Goal: Information Seeking & Learning: Learn about a topic

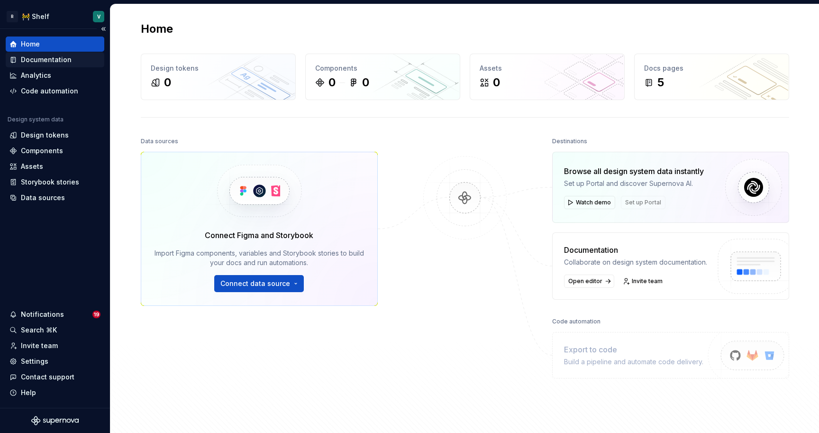
click at [55, 56] on div "Documentation" at bounding box center [46, 59] width 51 height 9
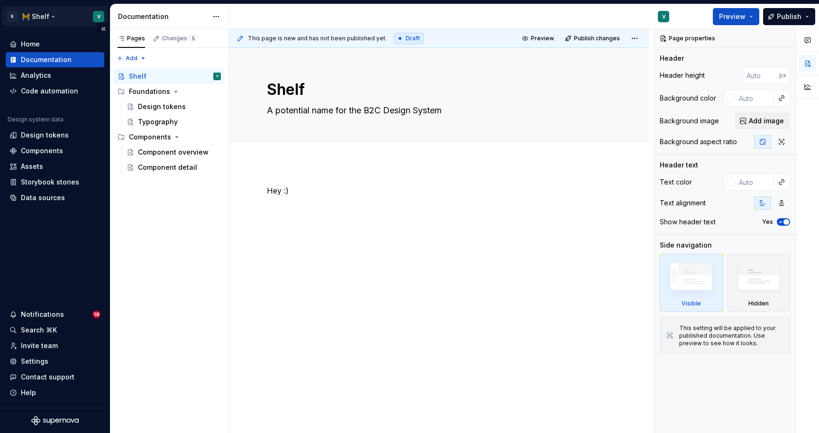
click at [37, 17] on html "R 🚧 Shelf V Home Documentation Analytics Code automation Design system data Des…" at bounding box center [409, 216] width 819 height 433
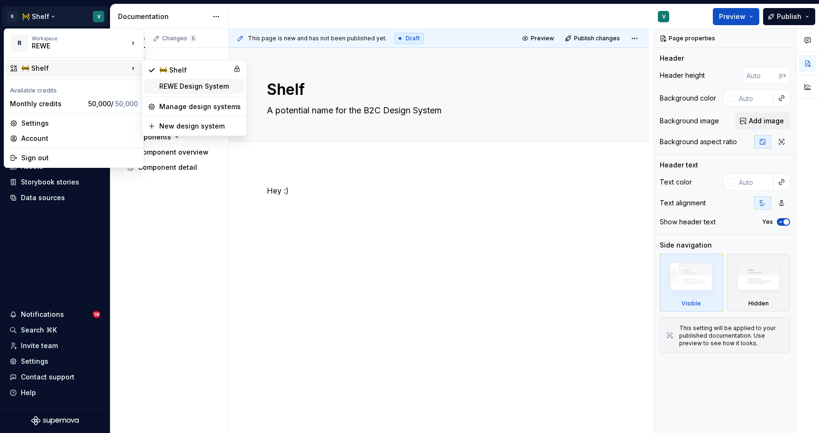
click at [193, 89] on div "REWE Design System" at bounding box center [200, 86] width 82 height 9
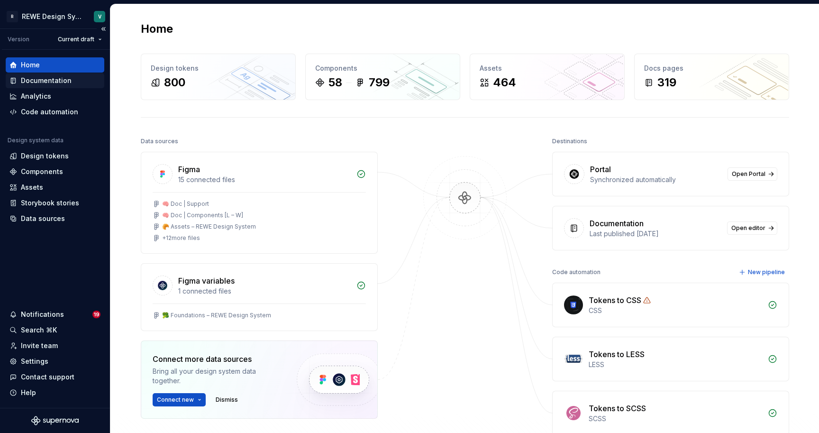
click at [51, 81] on div "Documentation" at bounding box center [46, 80] width 51 height 9
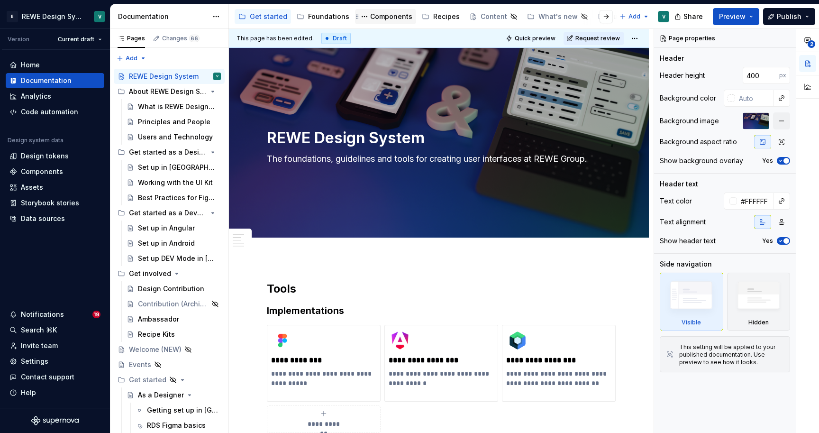
click at [389, 16] on div "Components" at bounding box center [391, 16] width 42 height 9
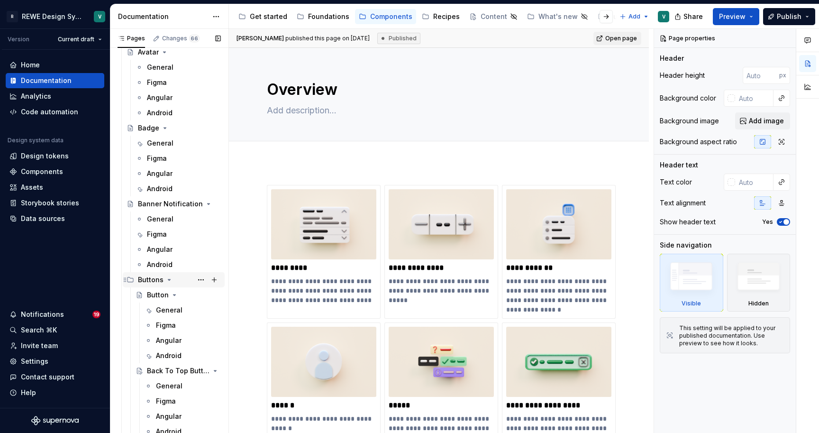
scroll to position [322, 0]
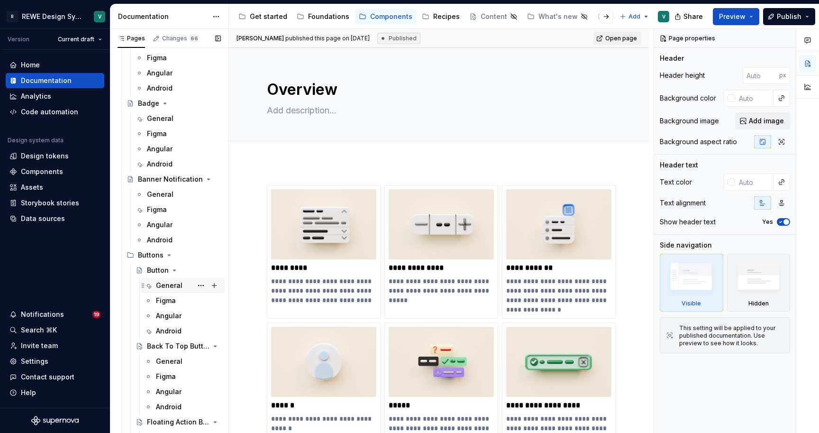
click at [181, 283] on div "General" at bounding box center [169, 285] width 27 height 9
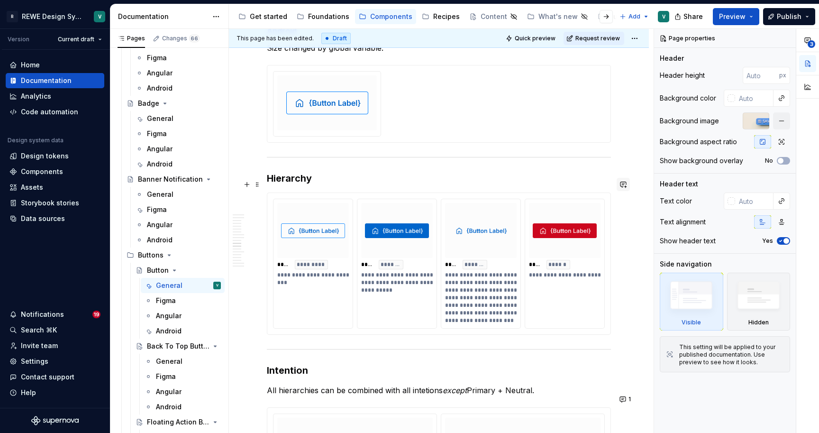
scroll to position [2799, 0]
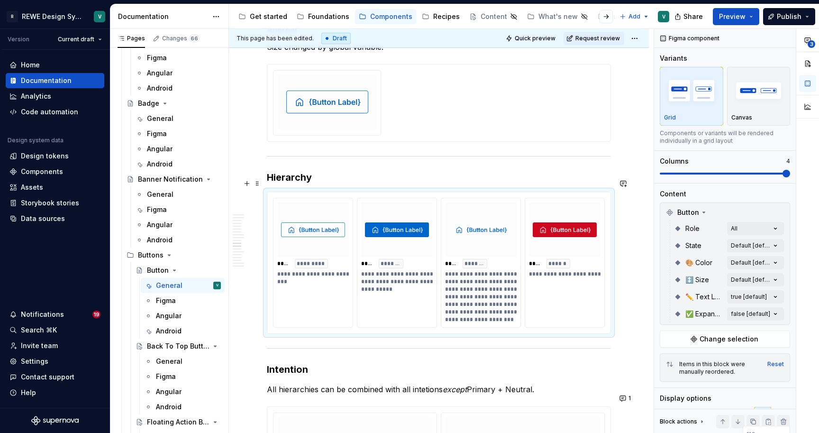
click at [591, 273] on div "**********" at bounding box center [565, 263] width 80 height 130
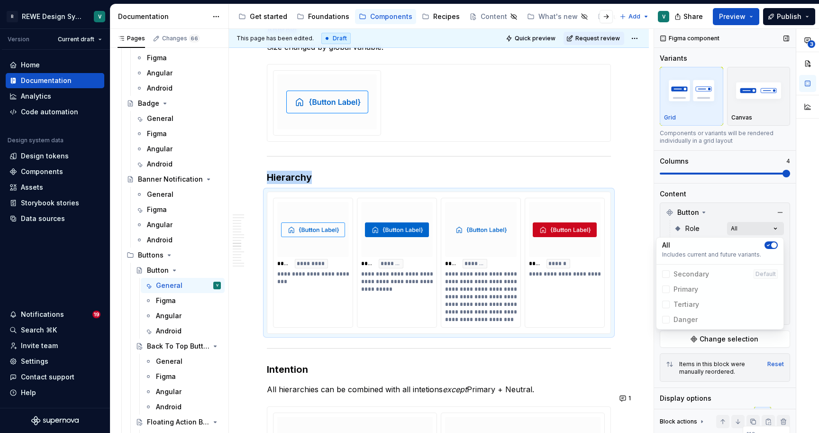
click at [751, 228] on div "**********" at bounding box center [736, 231] width 165 height 404
click at [773, 239] on div "All Includes current and future variants. Secondary Default Primary Tertiary Da…" at bounding box center [720, 283] width 128 height 92
click at [771, 247] on span "button" at bounding box center [774, 245] width 6 height 6
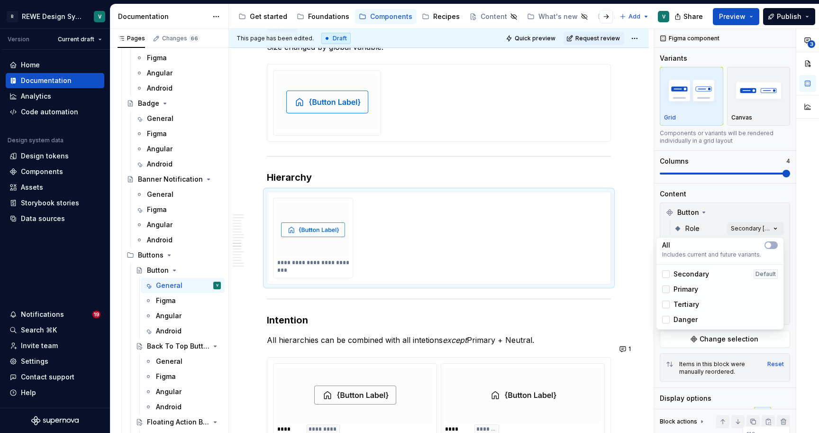
click at [663, 288] on div at bounding box center [666, 289] width 8 height 8
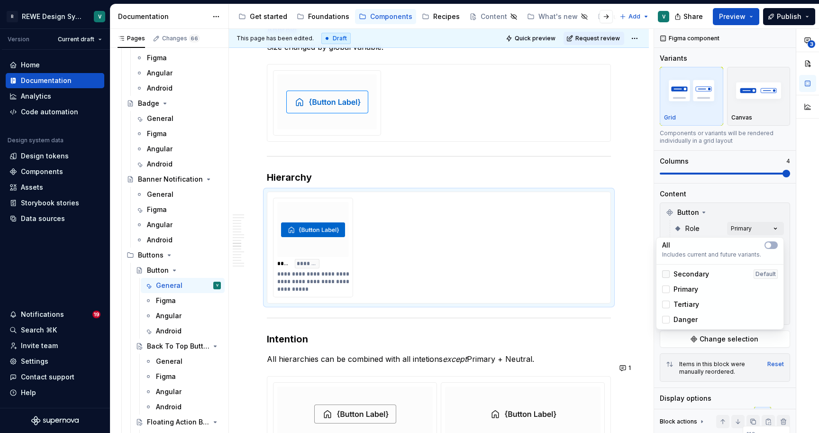
click at [666, 275] on div at bounding box center [666, 274] width 8 height 8
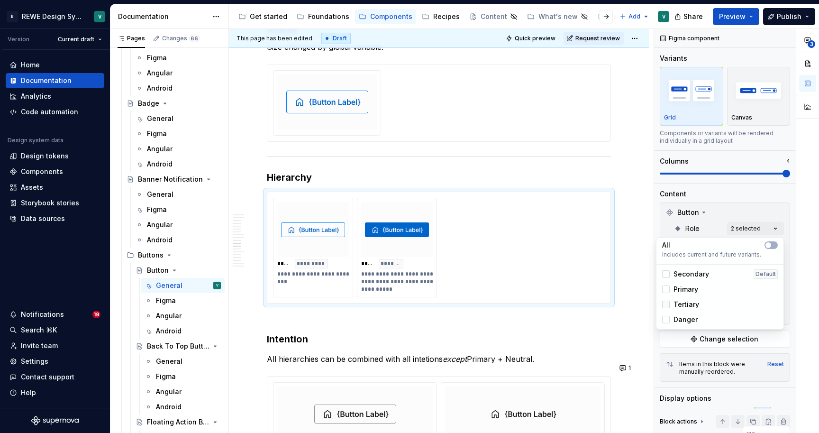
click at [665, 305] on div at bounding box center [666, 305] width 8 height 8
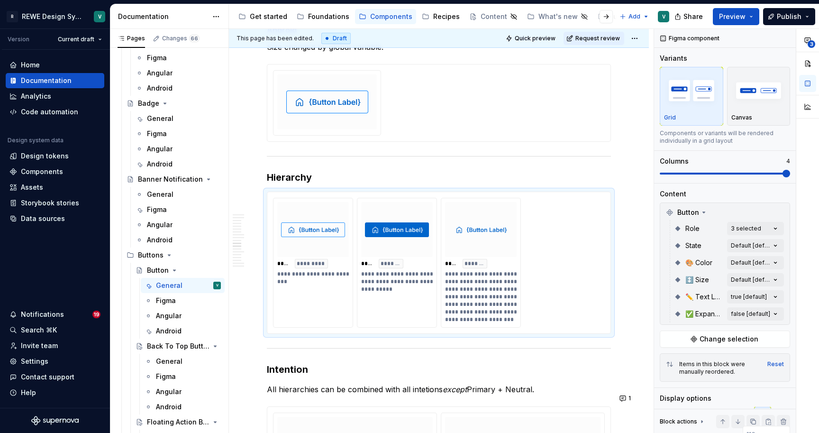
click at [615, 160] on html "R REWE Design System V Version Current draft Home Documentation Analytics Code …" at bounding box center [409, 216] width 819 height 433
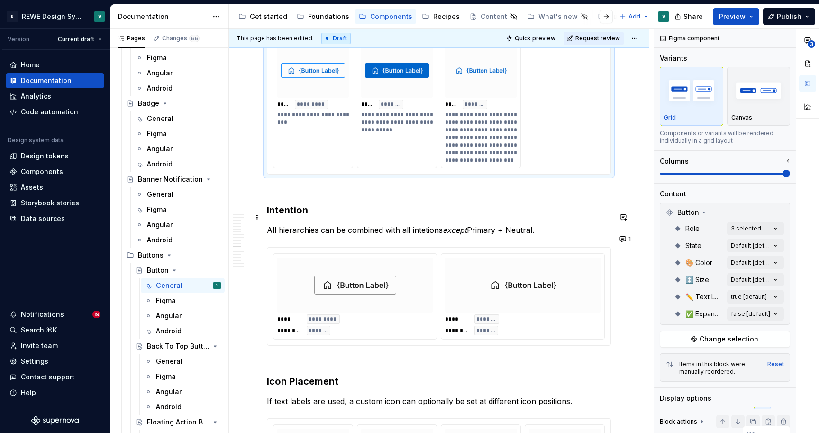
scroll to position [2965, 0]
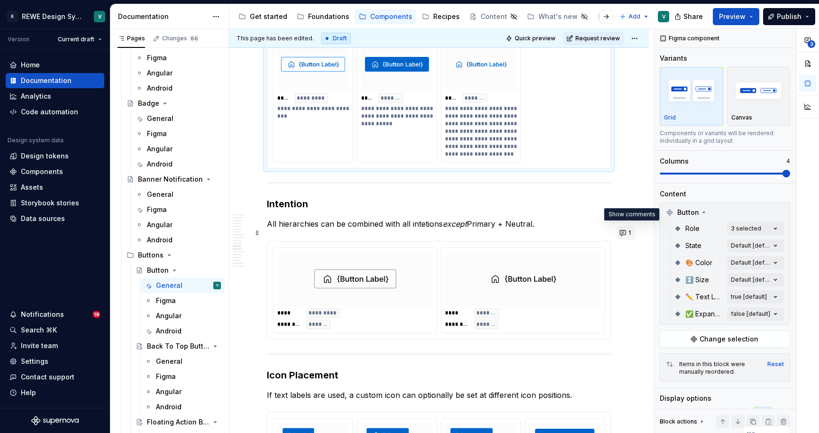
click at [631, 236] on button "1" at bounding box center [626, 232] width 18 height 13
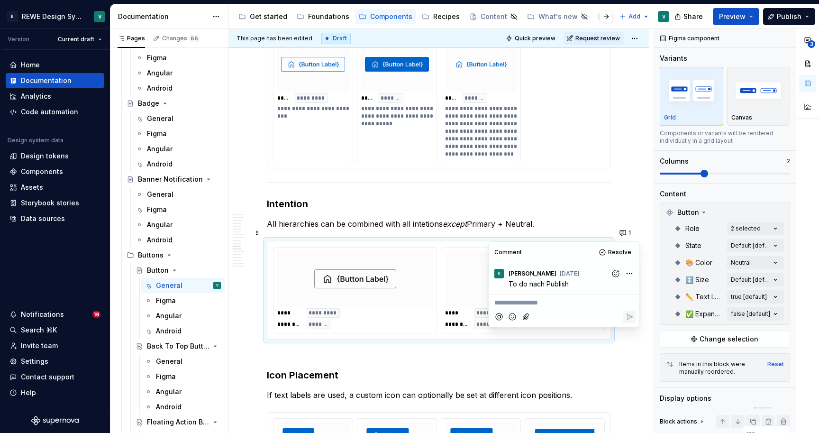
click at [604, 218] on p "All hierarchies can be combined with all intetions except Primary + Neutral." at bounding box center [439, 223] width 344 height 11
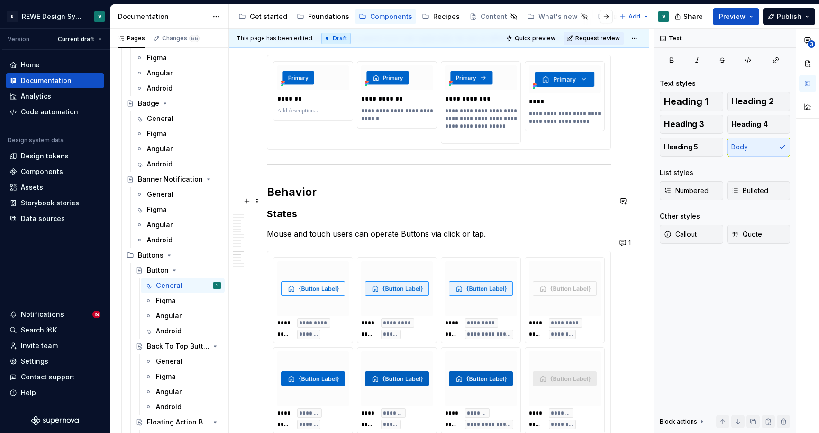
scroll to position [3344, 0]
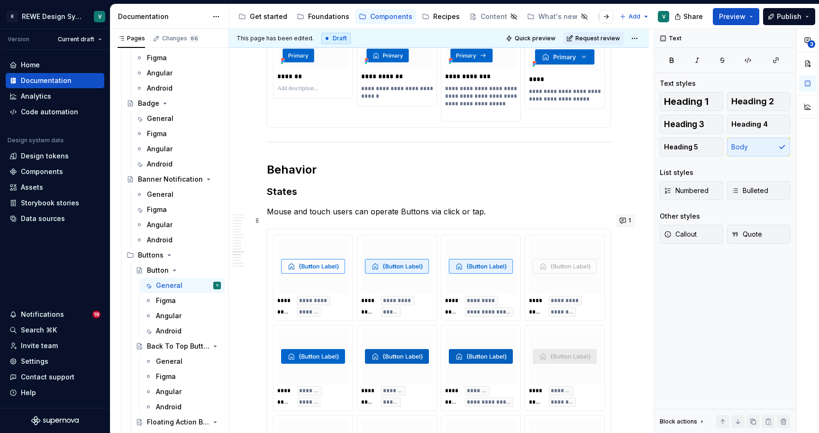
click at [627, 218] on button "1" at bounding box center [626, 220] width 18 height 13
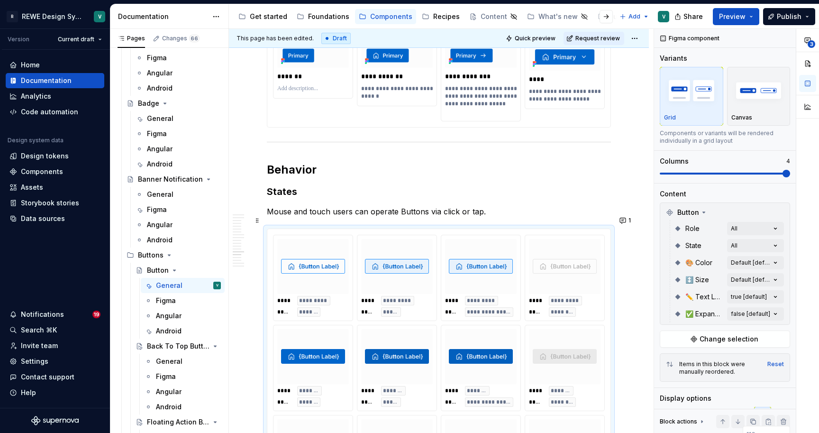
click at [566, 229] on div "**********" at bounding box center [438, 413] width 343 height 368
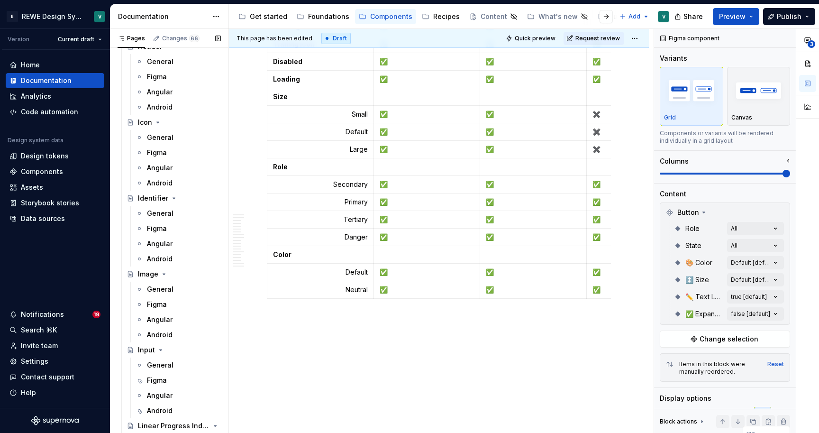
scroll to position [2187, 0]
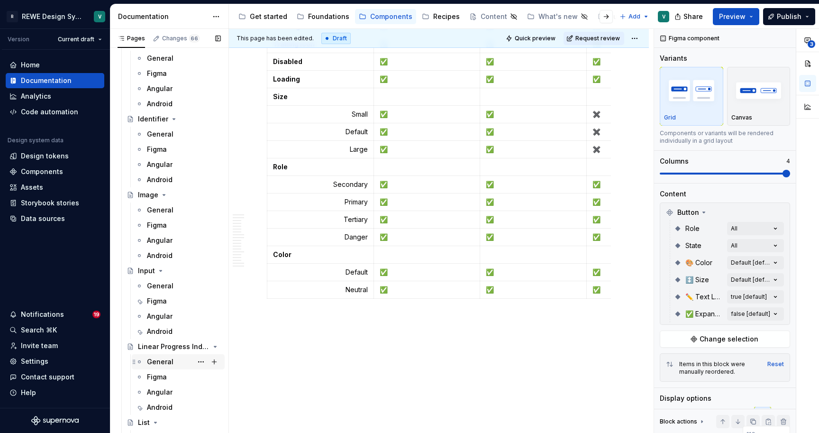
click at [160, 366] on div "General" at bounding box center [160, 361] width 27 height 9
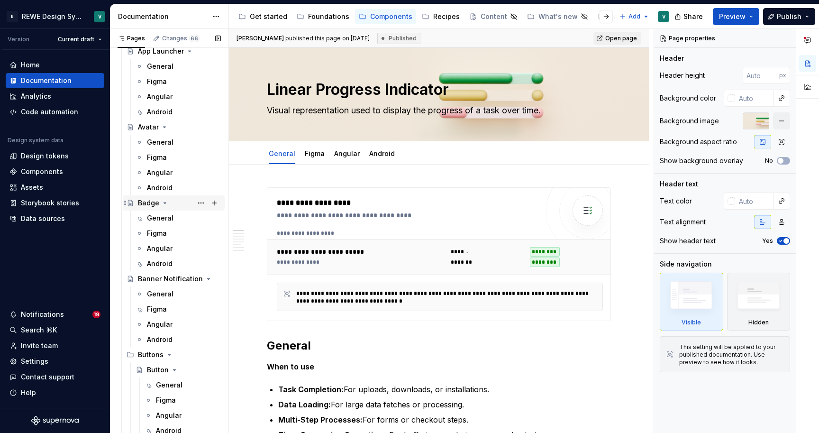
scroll to position [220, 0]
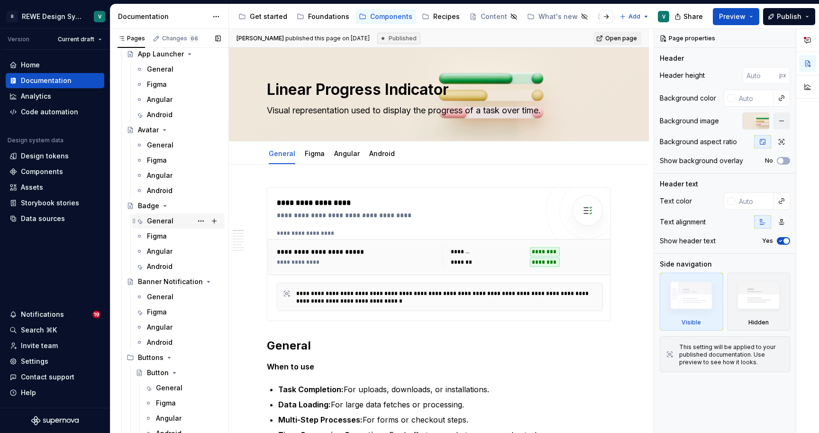
click at [160, 218] on div "General" at bounding box center [160, 220] width 27 height 9
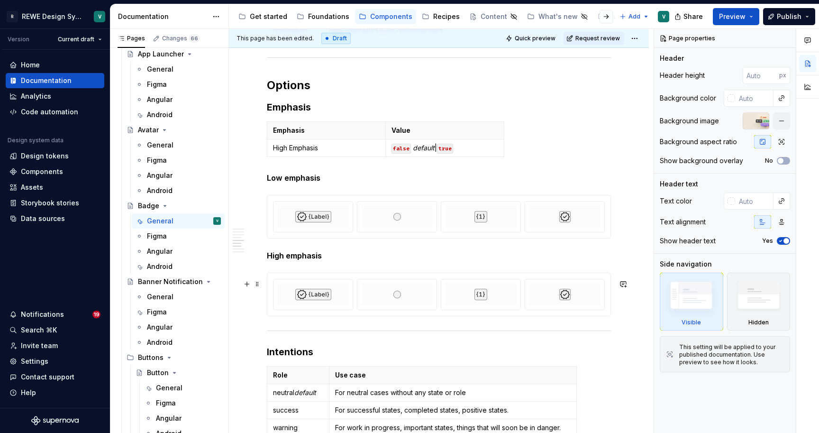
scroll to position [1523, 0]
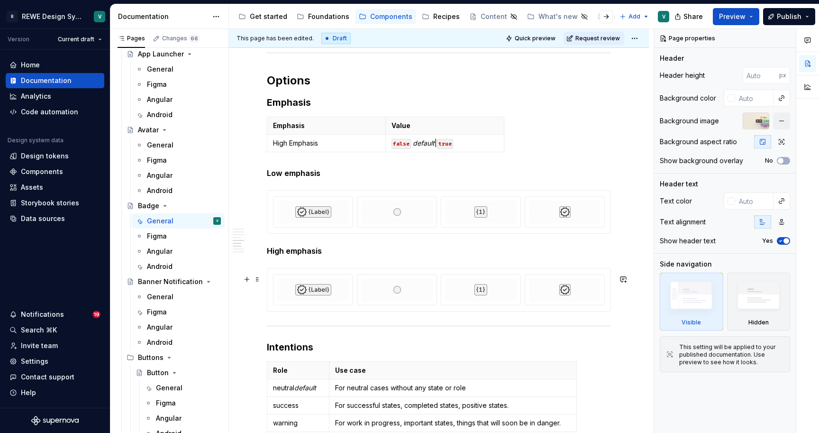
click at [379, 311] on div at bounding box center [438, 289] width 343 height 43
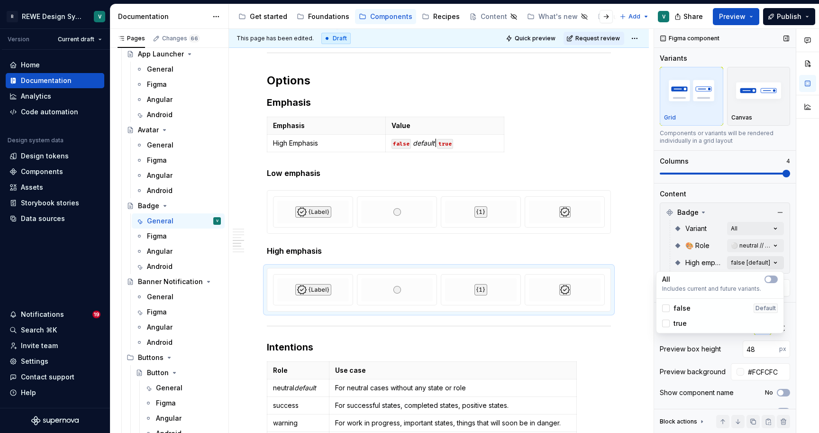
click at [743, 261] on div "Comments Open comments No comments yet Select ‘Comment’ from the block context …" at bounding box center [736, 231] width 165 height 404
click at [669, 320] on div at bounding box center [666, 324] width 8 height 8
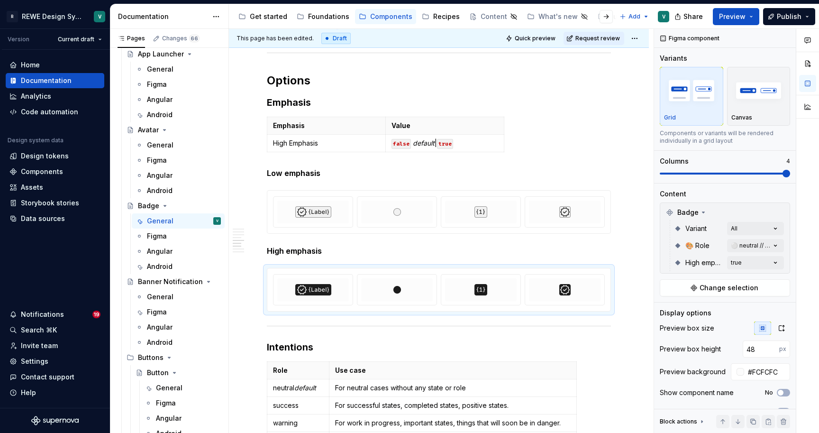
click at [622, 270] on html "R REWE Design System V Version Current draft Home Documentation Analytics Code …" at bounding box center [409, 216] width 819 height 433
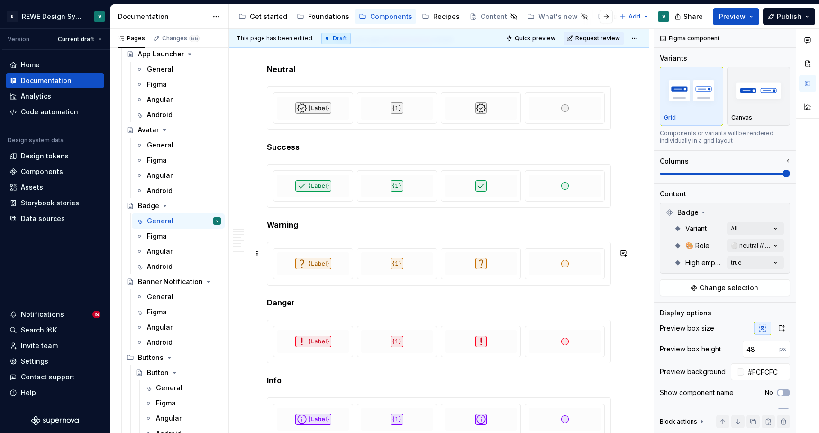
scroll to position [1984, 0]
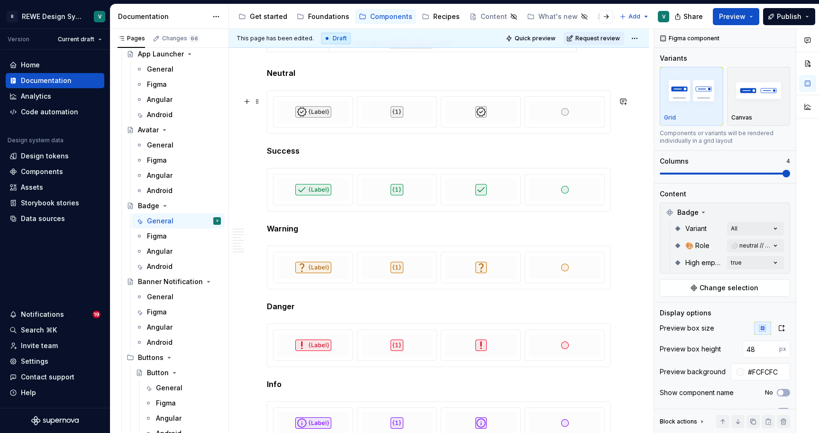
click at [611, 130] on div at bounding box center [438, 112] width 343 height 43
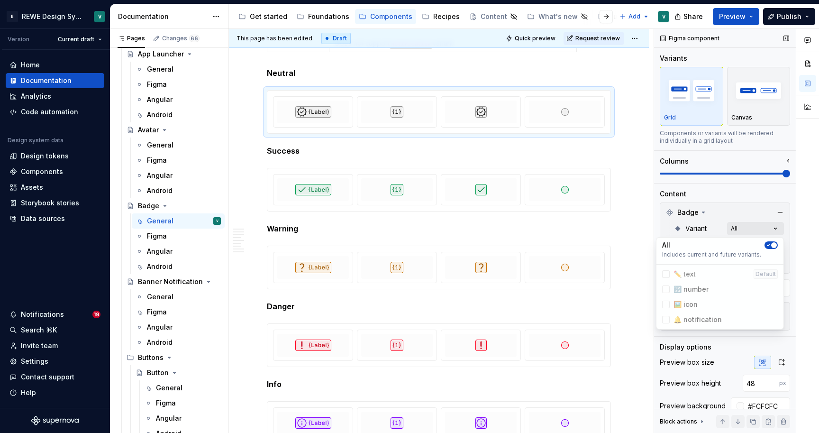
click at [759, 229] on div "Comments Open comments No comments yet Select ‘Comment’ from the block context …" at bounding box center [736, 231] width 165 height 404
click at [773, 241] on button "button" at bounding box center [771, 245] width 13 height 8
click at [665, 304] on div at bounding box center [666, 305] width 8 height 8
click at [664, 290] on div at bounding box center [666, 289] width 8 height 8
click at [664, 275] on div at bounding box center [666, 274] width 8 height 8
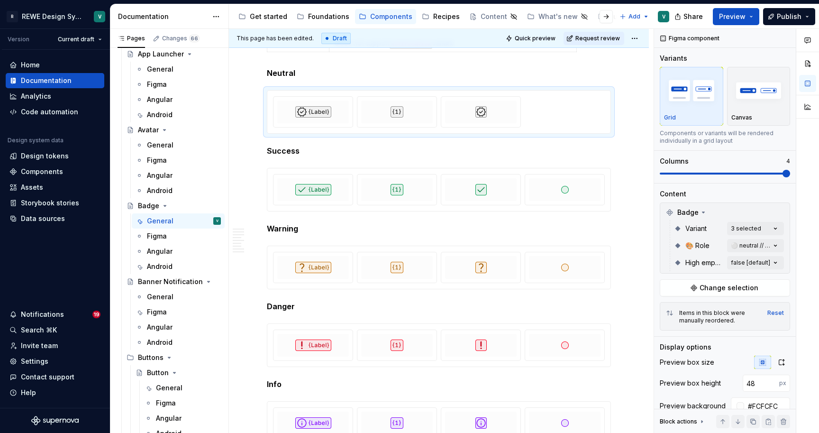
click at [617, 207] on html "R REWE Design System V Version Current draft Home Documentation Analytics Code …" at bounding box center [409, 216] width 819 height 433
click at [611, 209] on div at bounding box center [438, 189] width 343 height 43
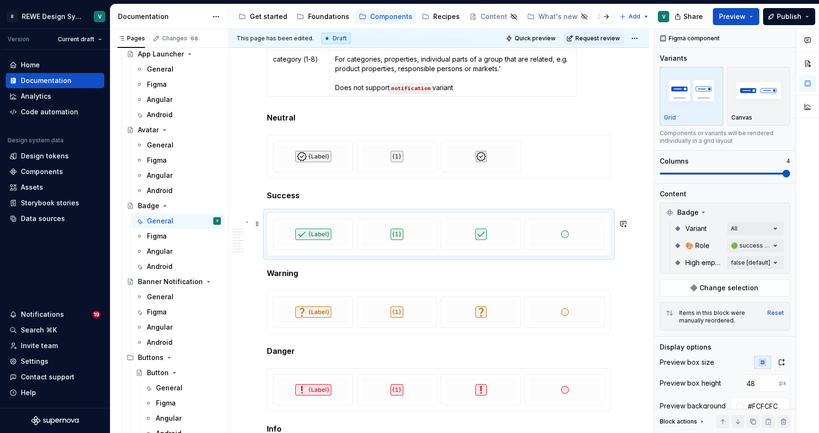
scroll to position [1938, 0]
click at [577, 179] on div at bounding box center [438, 158] width 343 height 43
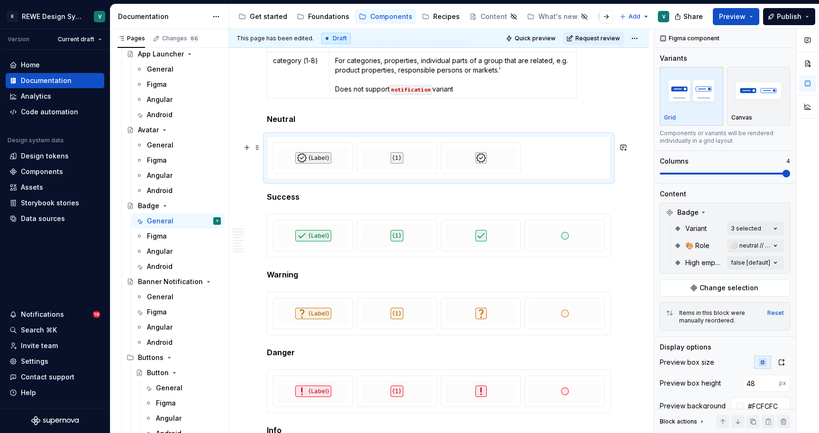
click at [580, 179] on div at bounding box center [438, 158] width 343 height 43
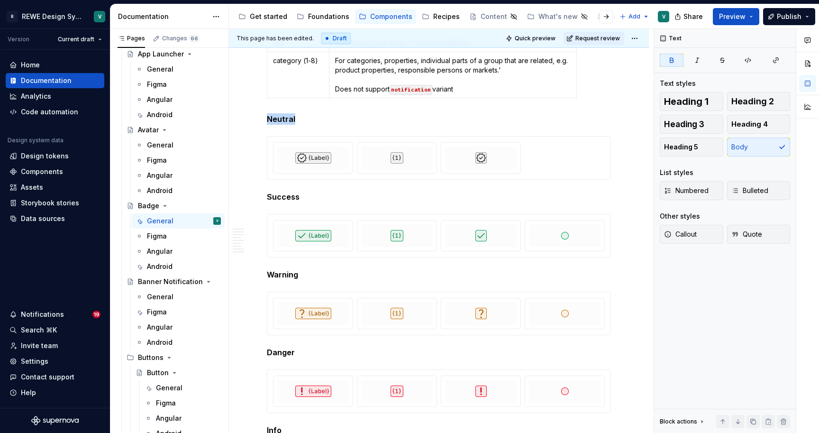
click at [580, 179] on div at bounding box center [438, 158] width 343 height 43
type textarea "*"
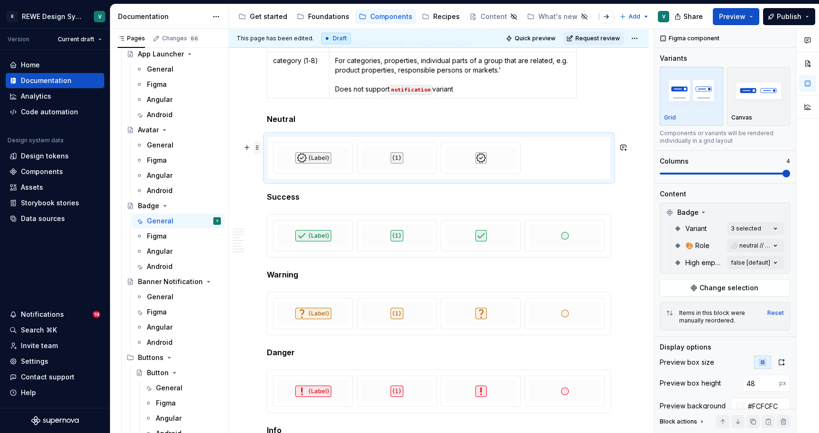
click at [258, 148] on span at bounding box center [258, 147] width 8 height 13
click at [247, 149] on button "button" at bounding box center [246, 147] width 13 height 13
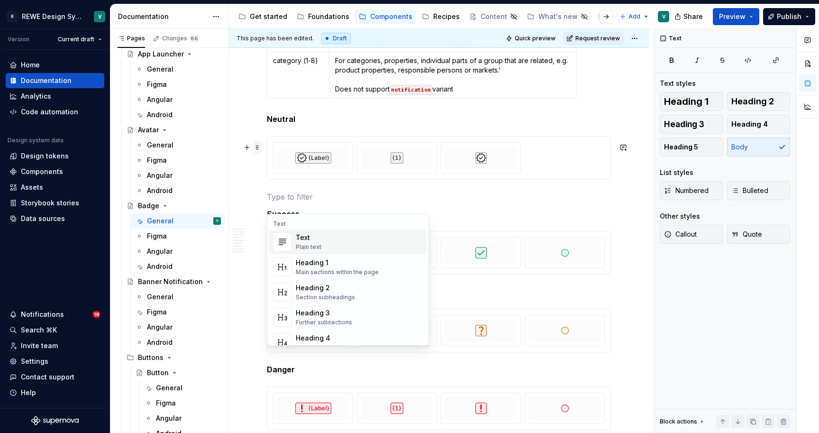
click at [259, 149] on span at bounding box center [258, 147] width 8 height 13
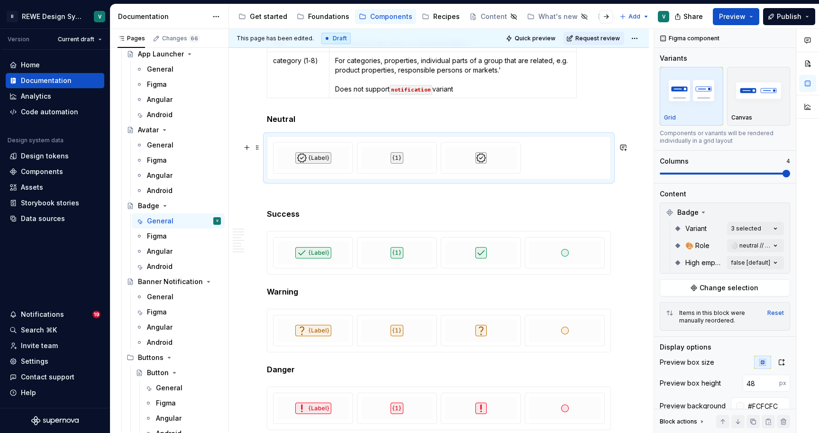
click at [348, 202] on p at bounding box center [439, 196] width 344 height 11
click at [307, 199] on p at bounding box center [439, 196] width 344 height 11
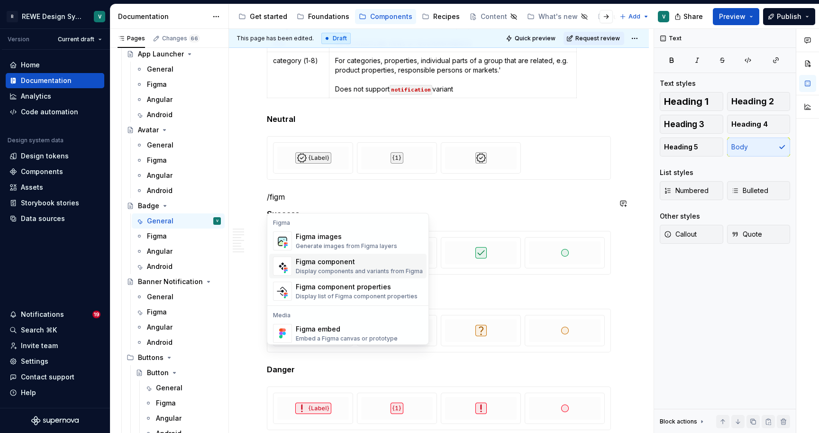
click at [324, 262] on div "Figma component" at bounding box center [359, 261] width 127 height 9
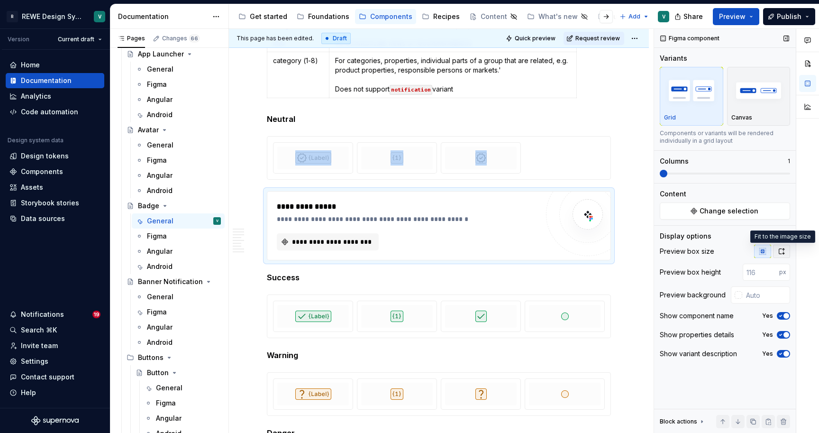
click at [777, 253] on button "button" at bounding box center [781, 251] width 17 height 13
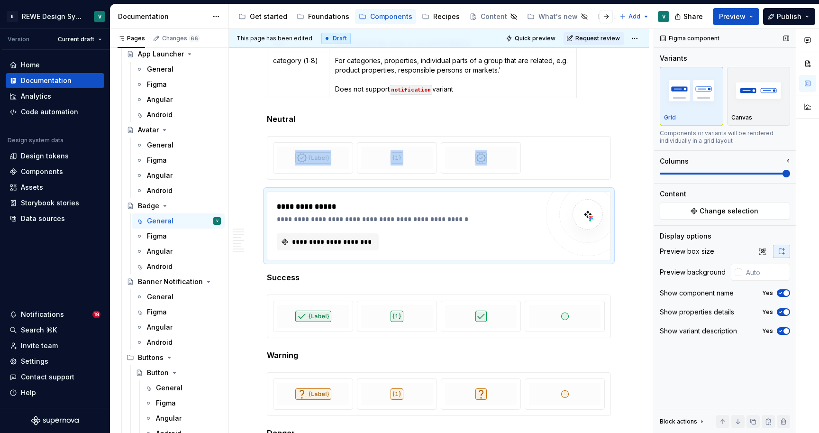
click at [779, 168] on div "Columns 4" at bounding box center [725, 166] width 130 height 21
click at [736, 210] on span "Change selection" at bounding box center [729, 210] width 59 height 9
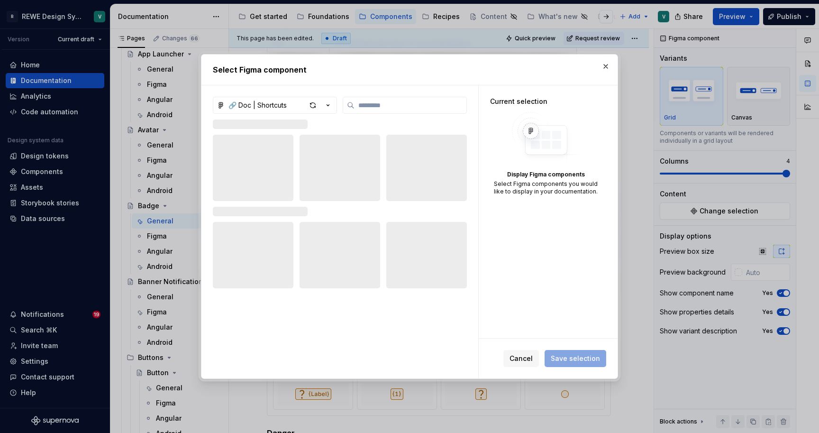
type textarea "*"
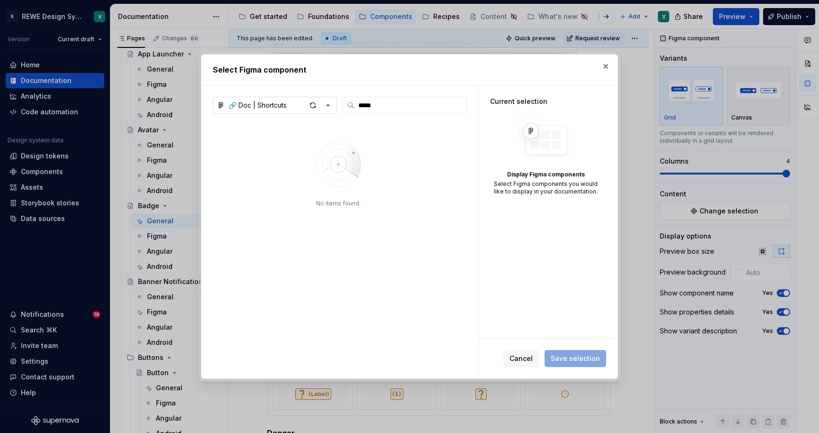
type input "*****"
click at [272, 101] on div "🔗 Doc | Shortcuts" at bounding box center [258, 105] width 58 height 9
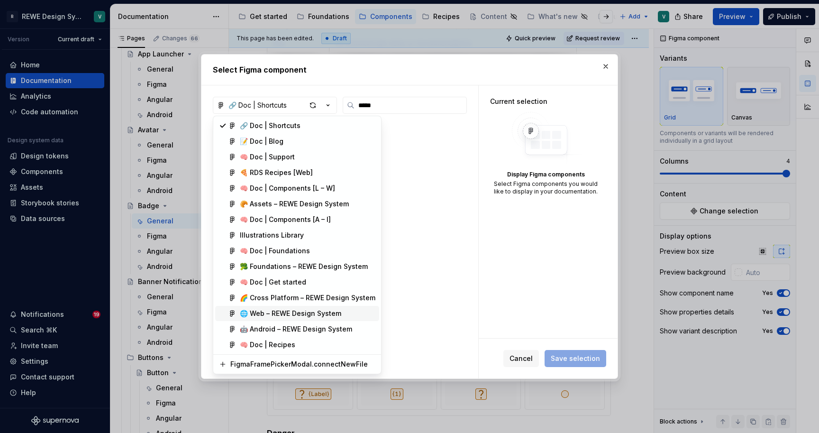
click at [272, 313] on div "🌐 Web – REWE Design System" at bounding box center [290, 313] width 101 height 9
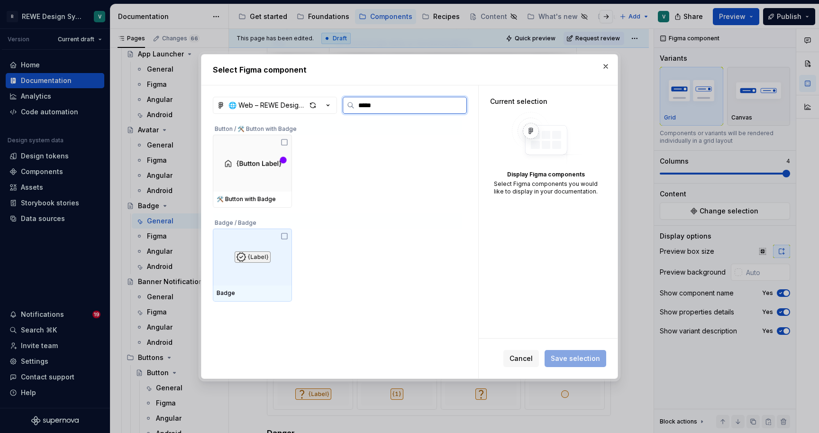
click at [260, 253] on img at bounding box center [253, 256] width 36 height 11
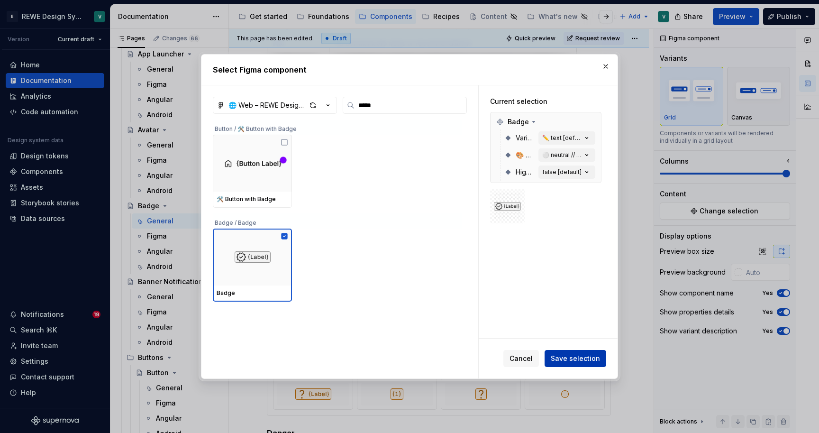
click at [574, 356] on span "Save selection" at bounding box center [575, 358] width 49 height 9
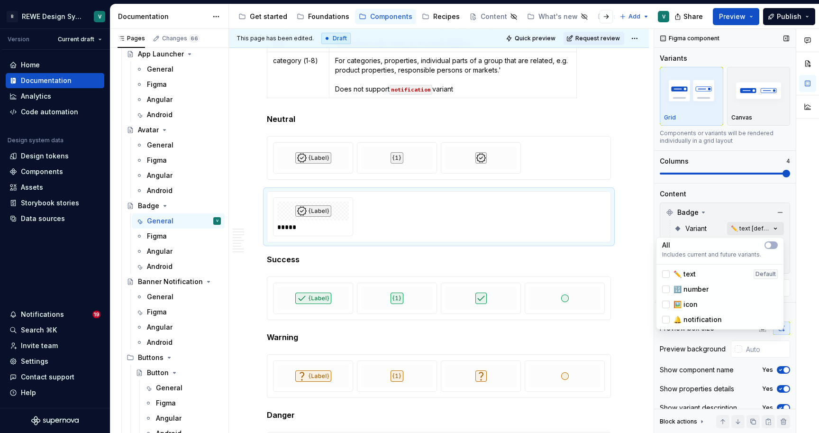
click at [752, 227] on div "Comments Open comments No comments yet Select ‘Comment’ from the block context …" at bounding box center [736, 231] width 165 height 404
click at [668, 318] on div at bounding box center [666, 320] width 8 height 8
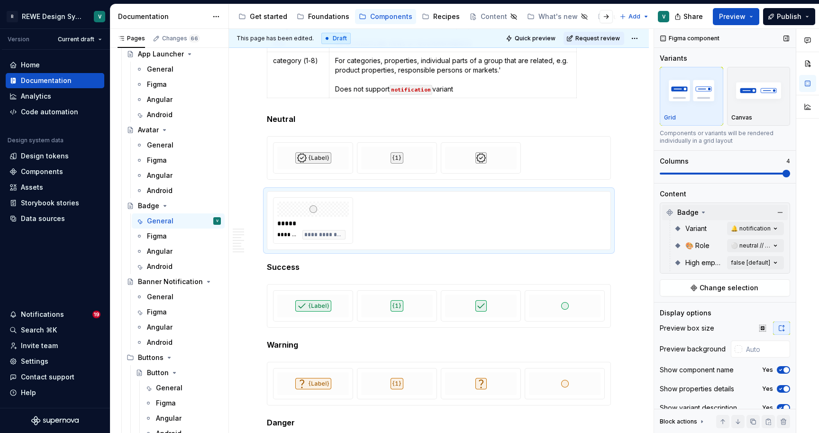
click at [753, 207] on div "Comments Open comments No comments yet Select ‘Comment’ from the block context …" at bounding box center [736, 231] width 165 height 404
click at [749, 265] on div "Comments Open comments No comments yet Select ‘Comment’ from the block context …" at bounding box center [736, 231] width 165 height 404
click at [671, 321] on div "true" at bounding box center [674, 323] width 25 height 9
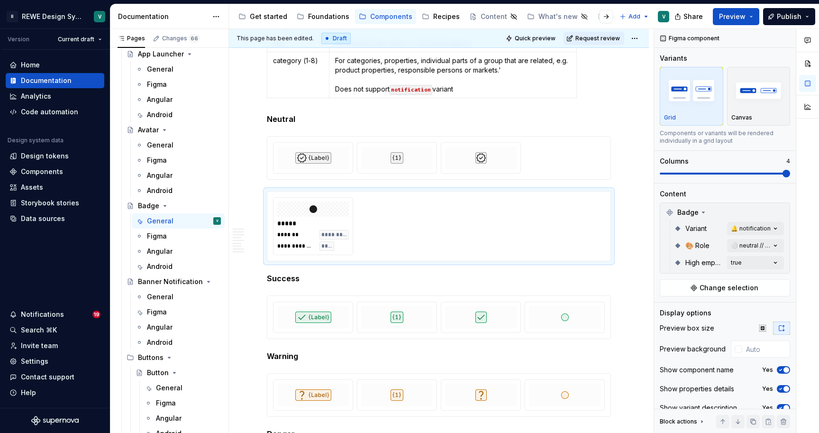
click at [722, 198] on div "Comments Open comments No comments yet Select ‘Comment’ from the block context …" at bounding box center [736, 231] width 165 height 404
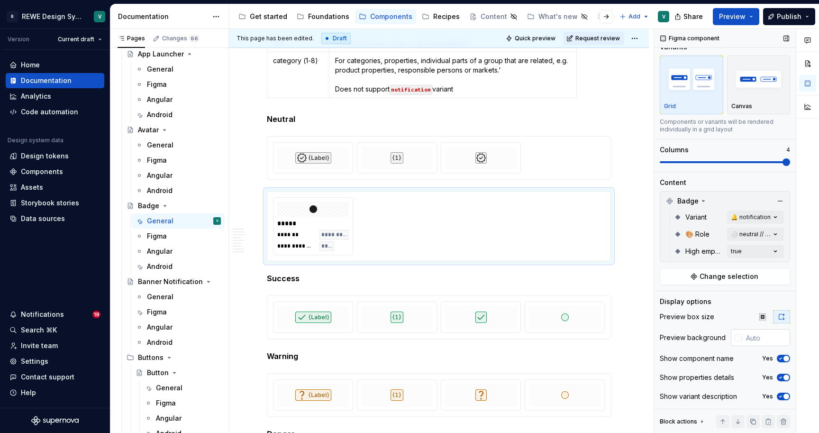
scroll to position [11, 0]
click at [783, 357] on icon "button" at bounding box center [781, 359] width 8 height 6
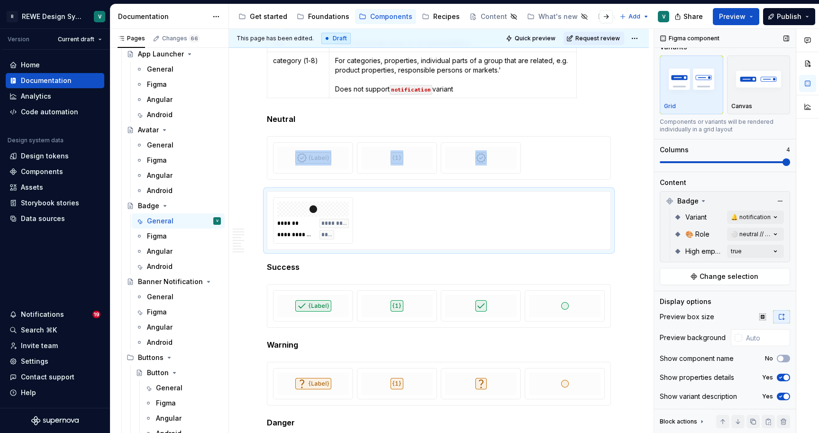
click at [780, 376] on icon "button" at bounding box center [781, 378] width 8 height 6
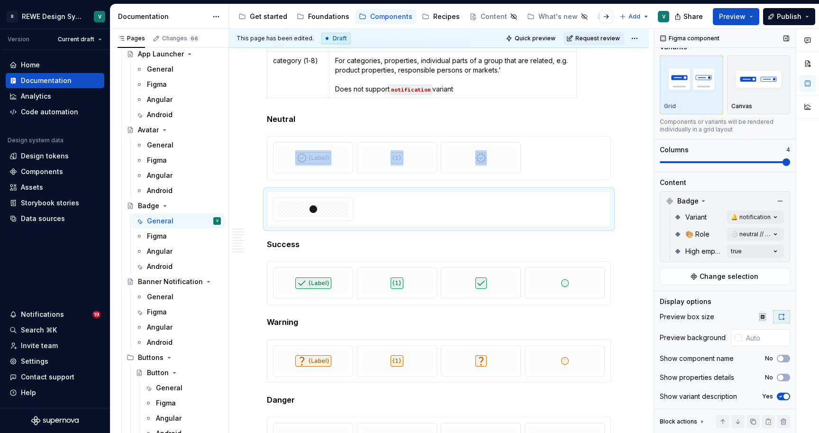
click at [781, 397] on icon "button" at bounding box center [781, 396] width 8 height 6
click at [551, 200] on div at bounding box center [438, 209] width 343 height 35
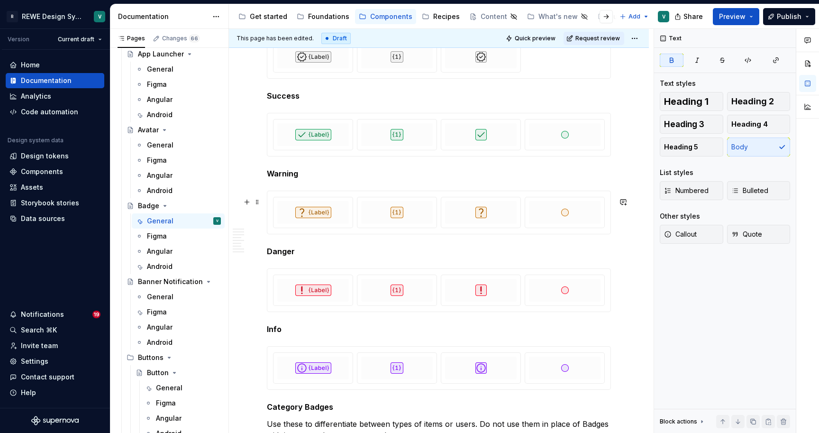
scroll to position [0, 0]
click at [596, 156] on div at bounding box center [438, 134] width 343 height 43
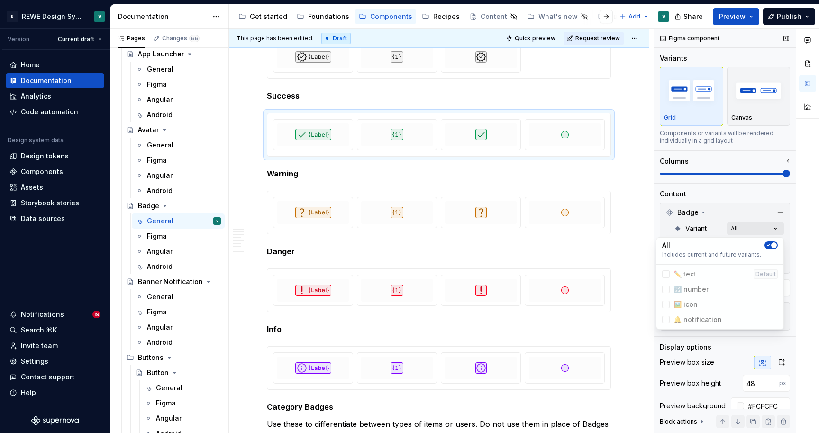
click at [746, 228] on div "Comments Open comments No comments yet Select ‘Comment’ from the block context …" at bounding box center [736, 231] width 165 height 404
click at [770, 246] on icon "button" at bounding box center [769, 245] width 8 height 6
click at [666, 305] on div at bounding box center [666, 305] width 8 height 8
click at [666, 290] on div at bounding box center [666, 289] width 8 height 8
click at [666, 275] on div at bounding box center [666, 274] width 8 height 8
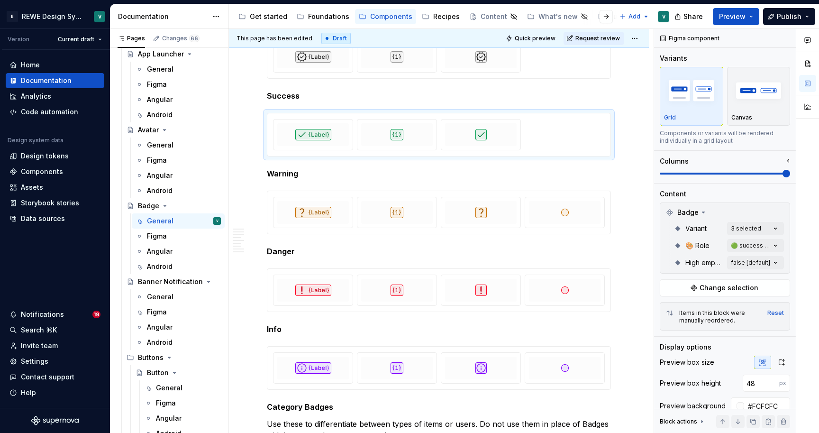
click at [633, 260] on html "R REWE Design System V Version Current draft Home Documentation Analytics Code …" at bounding box center [409, 216] width 819 height 433
click at [604, 228] on div at bounding box center [564, 212] width 79 height 30
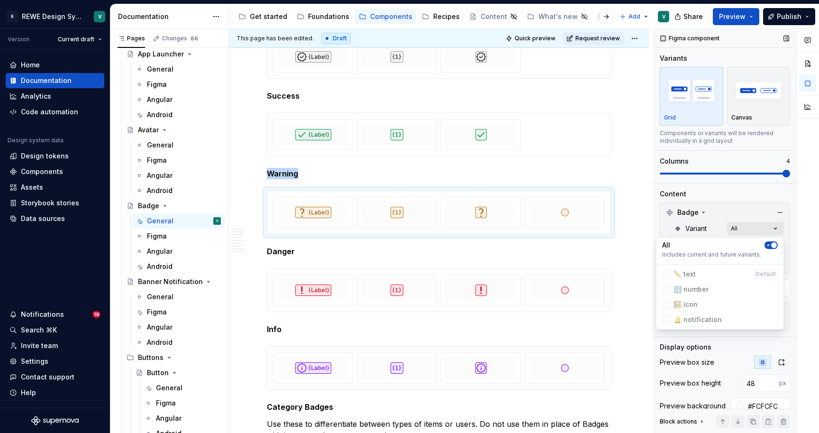
click at [742, 229] on div "Comments Open comments No comments yet Select ‘Comment’ from the block context …" at bounding box center [736, 231] width 165 height 404
click at [771, 243] on icon "button" at bounding box center [769, 245] width 8 height 6
click at [666, 300] on div "🖼️ icon" at bounding box center [680, 304] width 36 height 9
click at [666, 292] on div at bounding box center [666, 289] width 8 height 8
click at [666, 274] on div at bounding box center [666, 274] width 8 height 8
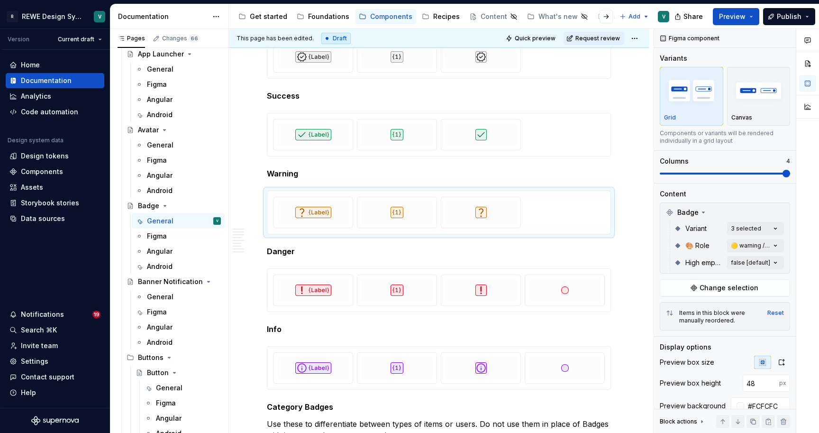
click at [600, 313] on html "R REWE Design System V Version Current draft Home Documentation Analytics Code …" at bounding box center [409, 216] width 819 height 433
click at [606, 311] on div at bounding box center [438, 290] width 343 height 43
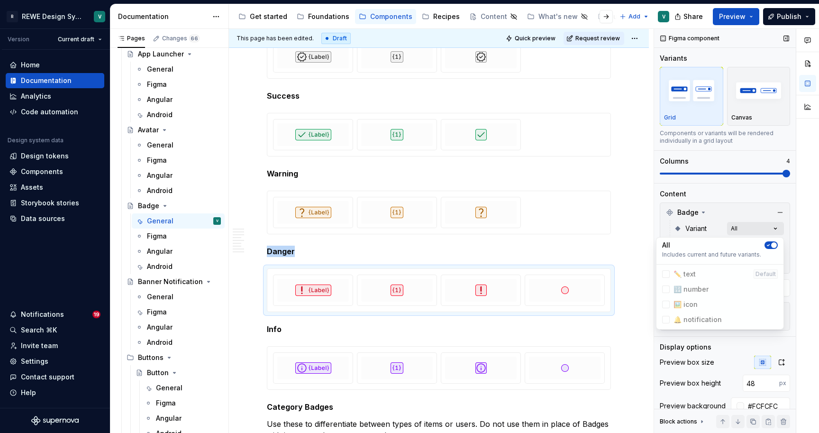
click at [761, 226] on div "Comments Open comments No comments yet Select ‘Comment’ from the block context …" at bounding box center [736, 231] width 165 height 404
click at [772, 241] on button "button" at bounding box center [771, 245] width 13 height 8
click at [668, 301] on div at bounding box center [666, 305] width 8 height 8
click at [667, 289] on div at bounding box center [666, 289] width 8 height 8
click at [665, 276] on div at bounding box center [666, 274] width 8 height 8
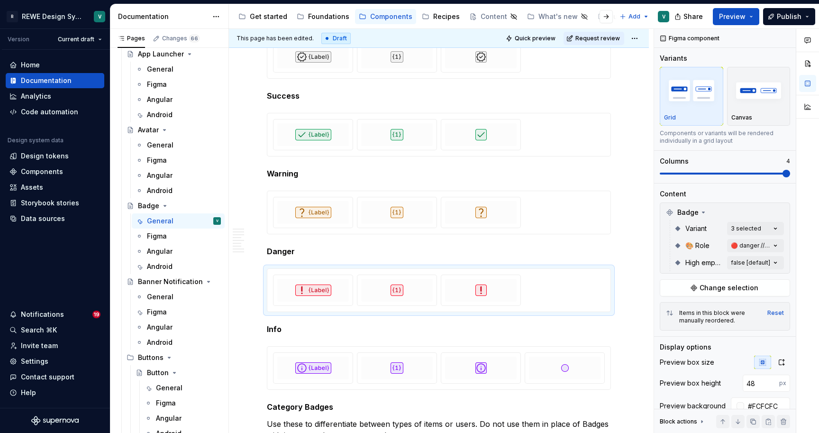
drag, startPoint x: 596, startPoint y: 339, endPoint x: 600, endPoint y: 352, distance: 13.8
click at [596, 339] on html "R REWE Design System V Version Current draft Home Documentation Analytics Code …" at bounding box center [409, 216] width 819 height 433
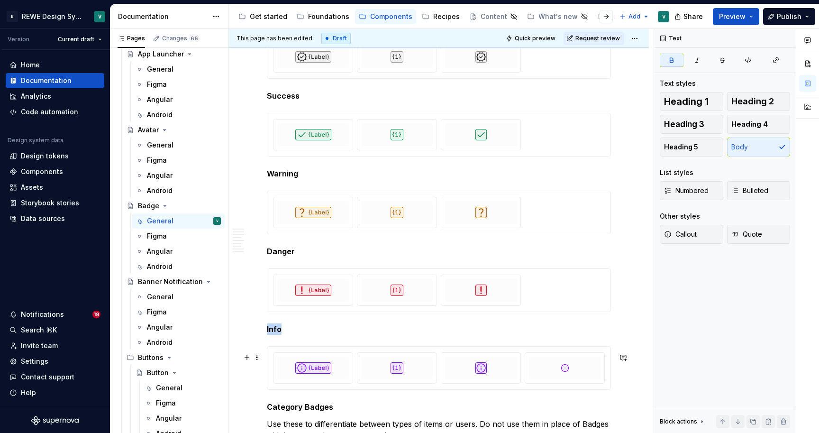
click at [604, 361] on div at bounding box center [564, 368] width 79 height 30
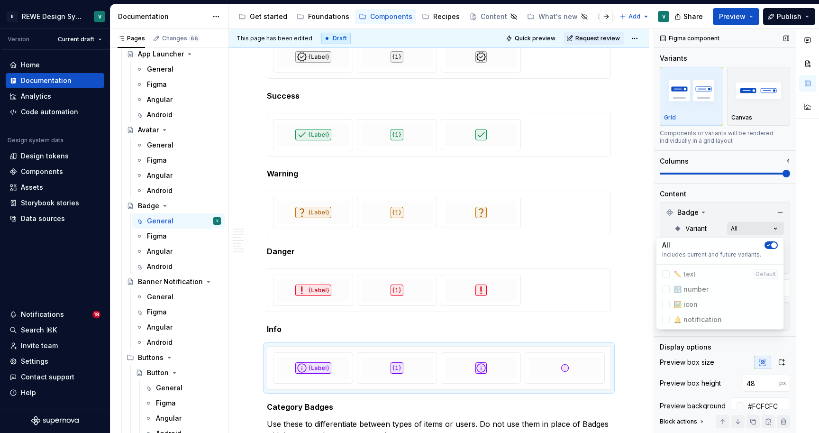
click at [755, 228] on div "Comments Open comments No comments yet Select ‘Comment’ from the block context …" at bounding box center [736, 231] width 165 height 404
click at [769, 244] on icon "button" at bounding box center [769, 245] width 8 height 6
click at [659, 304] on div "🖼️ icon" at bounding box center [720, 304] width 123 height 15
click at [667, 295] on div "🔢 number" at bounding box center [720, 289] width 123 height 15
click at [667, 277] on div at bounding box center [666, 274] width 8 height 8
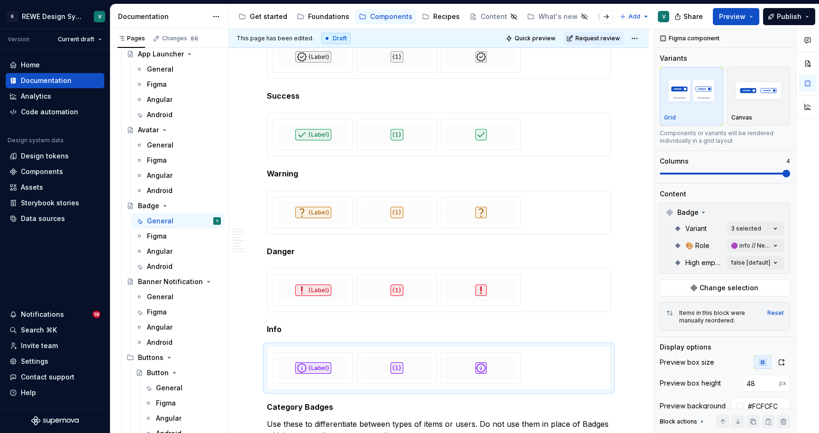
click at [630, 285] on html "R REWE Design System V Version Current draft Home Documentation Analytics Code …" at bounding box center [409, 216] width 819 height 433
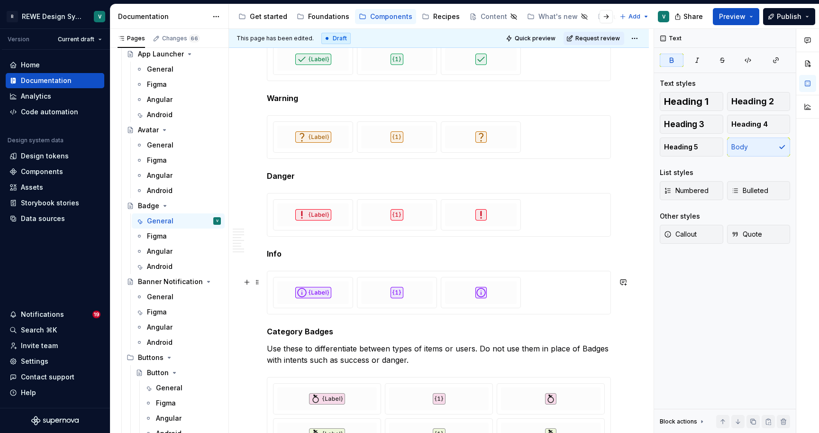
scroll to position [2118, 0]
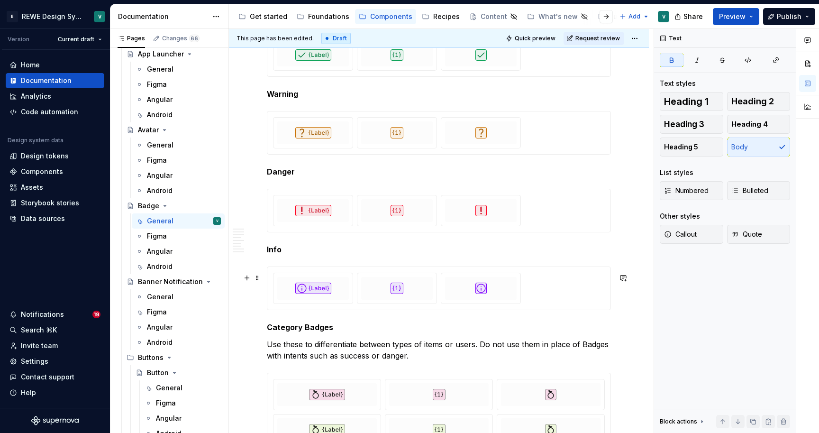
click at [611, 310] on div at bounding box center [439, 288] width 344 height 44
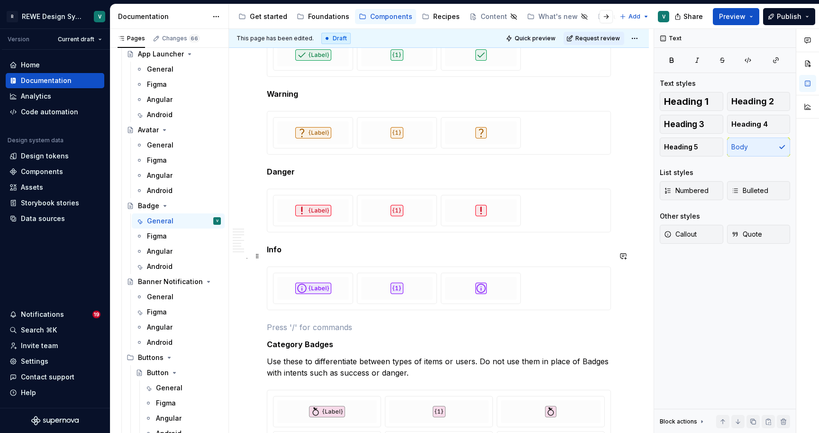
click at [273, 254] on strong "Info" at bounding box center [274, 249] width 15 height 9
click at [276, 332] on p at bounding box center [439, 326] width 344 height 11
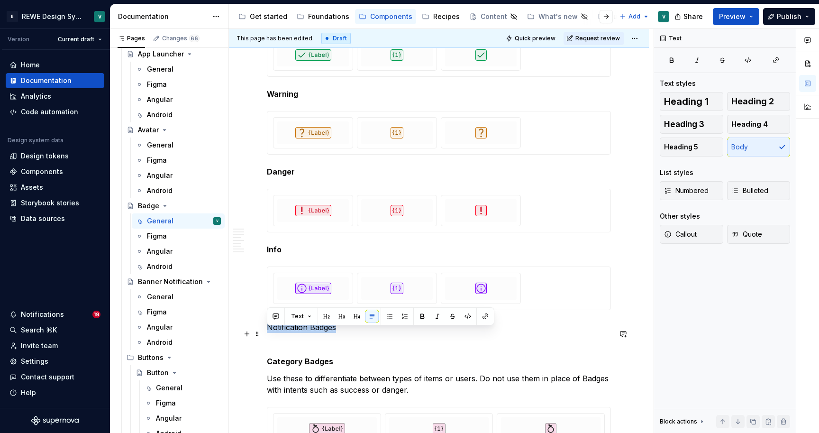
drag, startPoint x: 354, startPoint y: 334, endPoint x: 233, endPoint y: 334, distance: 121.4
click at [294, 345] on p at bounding box center [439, 344] width 344 height 11
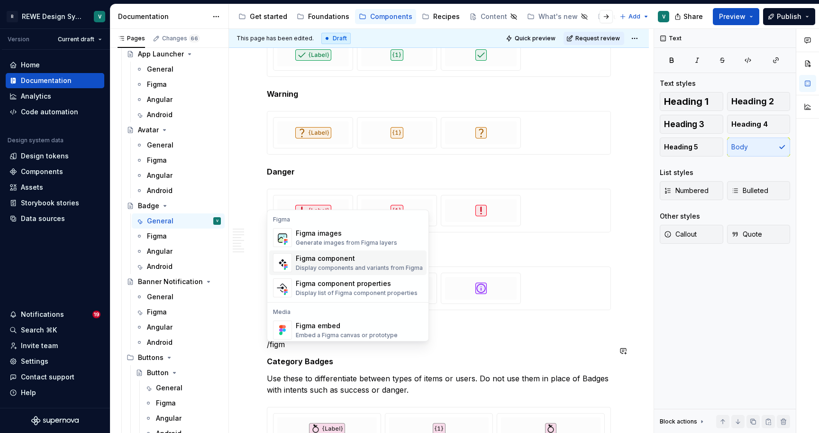
click at [329, 265] on div "Display components and variants from Figma" at bounding box center [359, 268] width 127 height 8
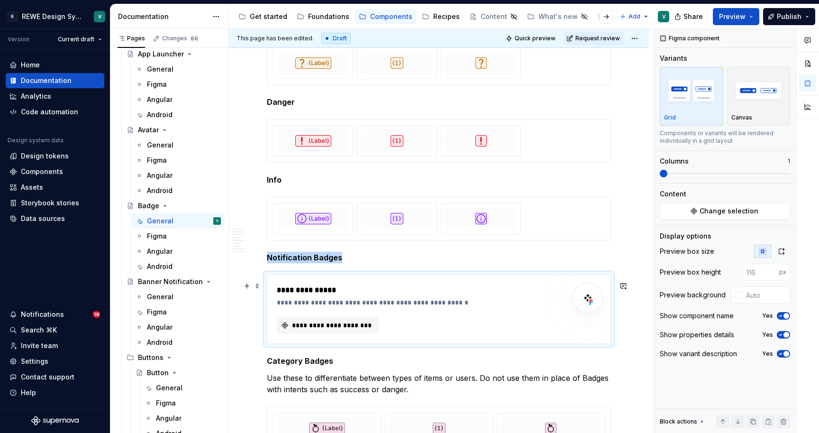
scroll to position [2200, 0]
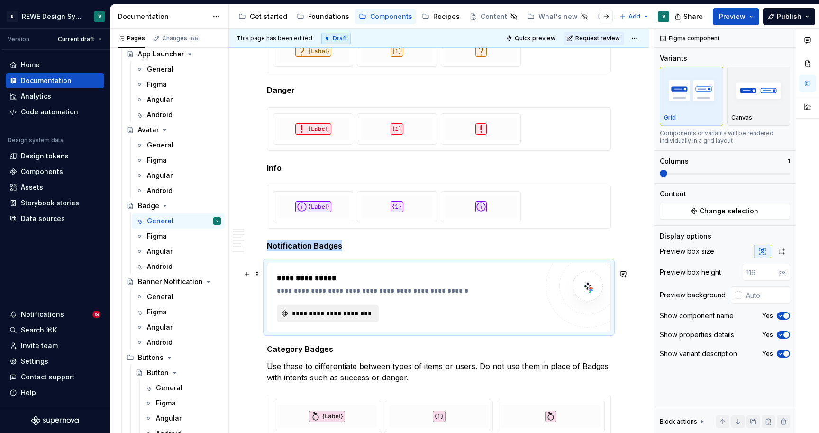
click at [361, 318] on span "**********" at bounding box center [332, 313] width 82 height 9
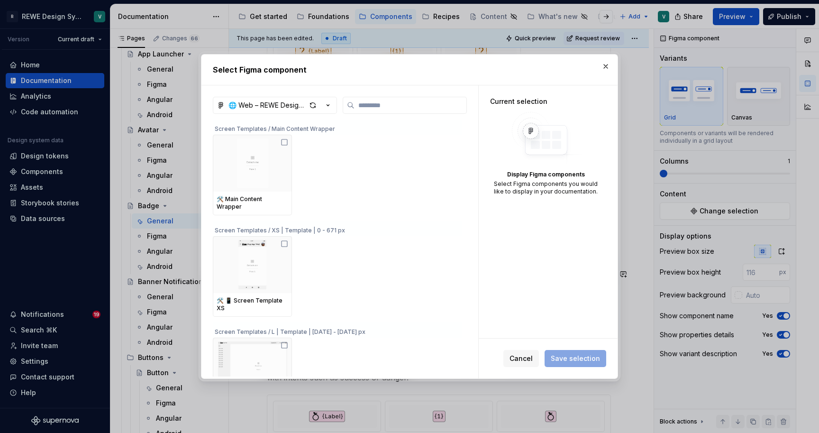
type textarea "*"
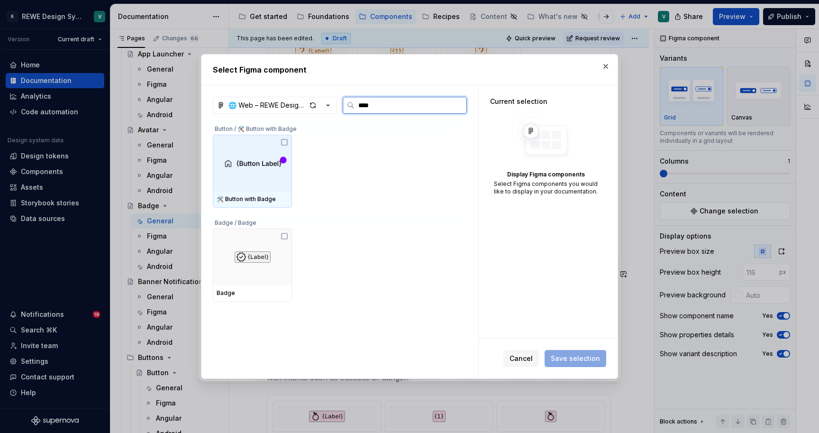
type input "*****"
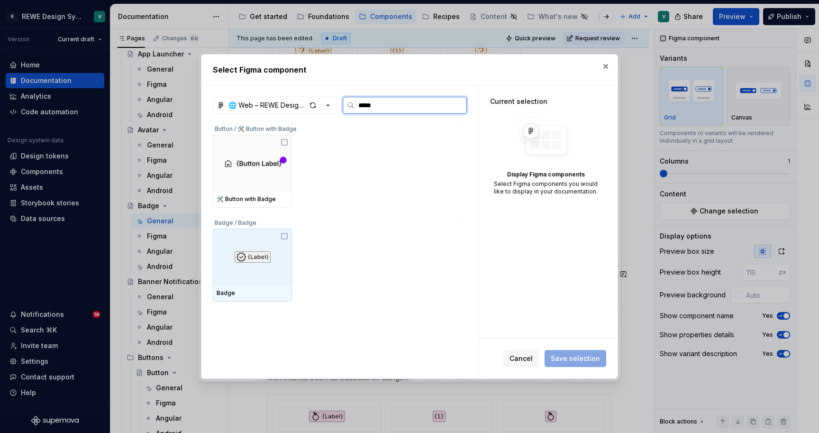
click at [272, 248] on div at bounding box center [252, 257] width 79 height 57
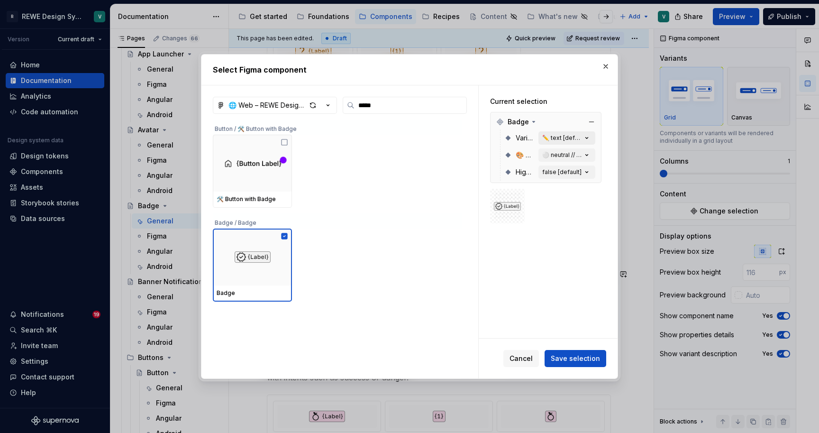
click at [577, 137] on div "✏️ text [default]" at bounding box center [562, 138] width 40 height 8
click at [575, 142] on button "✏️ text [default]" at bounding box center [567, 137] width 57 height 13
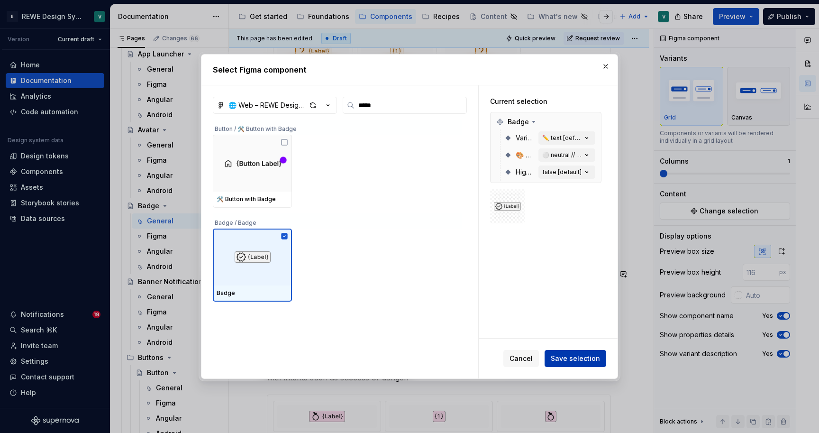
click at [584, 361] on span "Save selection" at bounding box center [575, 358] width 49 height 9
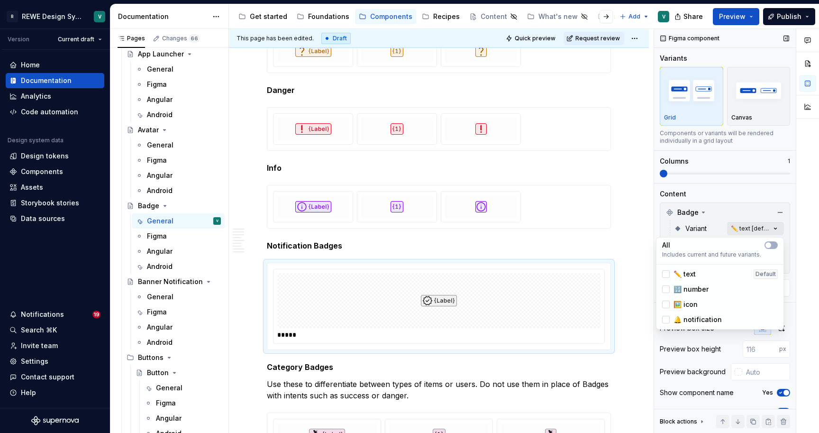
click at [754, 230] on div "Comments Open comments No comments yet Select ‘Comment’ from the block context …" at bounding box center [736, 231] width 165 height 404
click at [666, 320] on div at bounding box center [666, 320] width 8 height 8
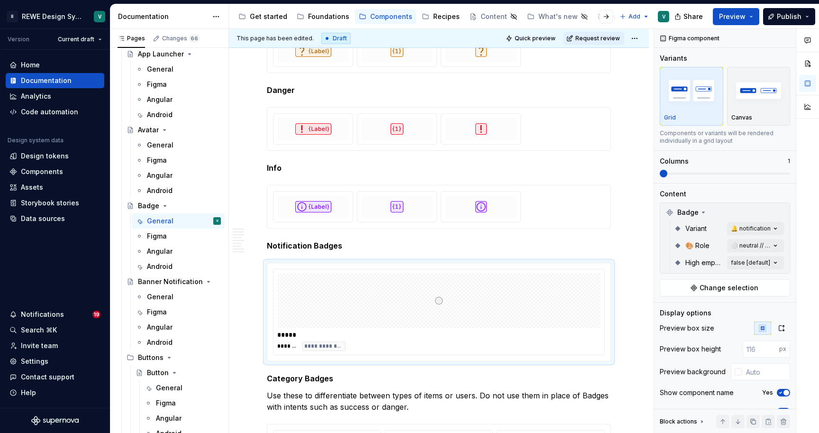
click at [804, 273] on div at bounding box center [807, 231] width 23 height 404
click at [781, 175] on span at bounding box center [725, 174] width 130 height 8
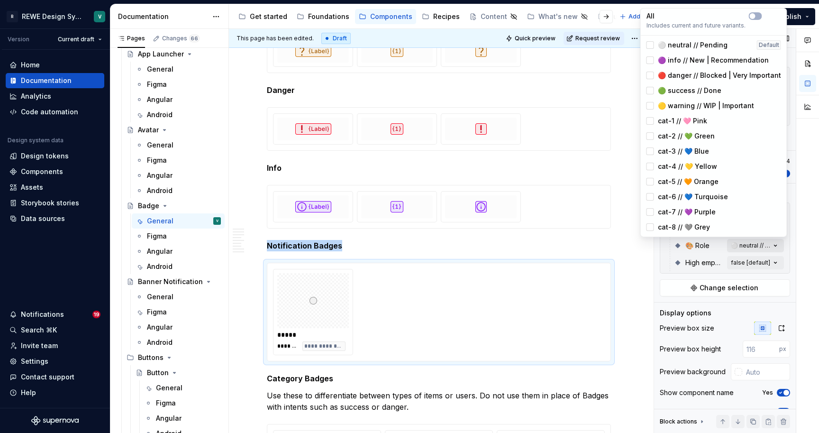
click at [749, 246] on div "Comments Open comments No comments yet Select ‘Comment’ from the block context …" at bounding box center [736, 231] width 165 height 404
click at [653, 47] on div at bounding box center [651, 45] width 8 height 8
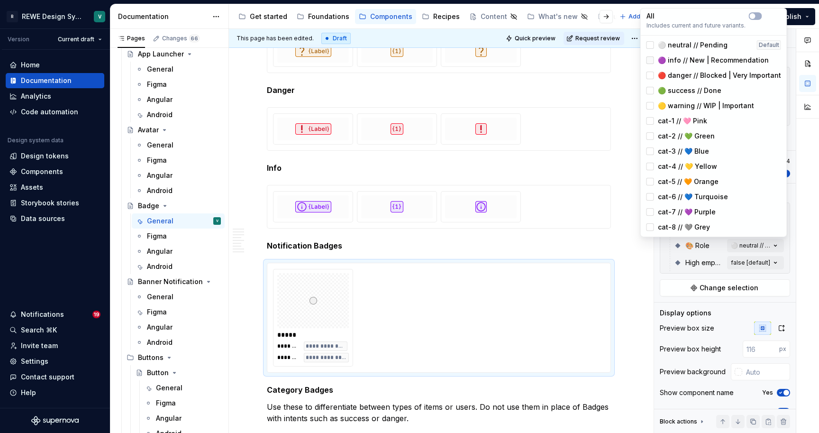
click at [650, 57] on div at bounding box center [651, 60] width 8 height 8
click at [649, 72] on div at bounding box center [651, 76] width 8 height 8
click at [650, 87] on div at bounding box center [651, 91] width 8 height 8
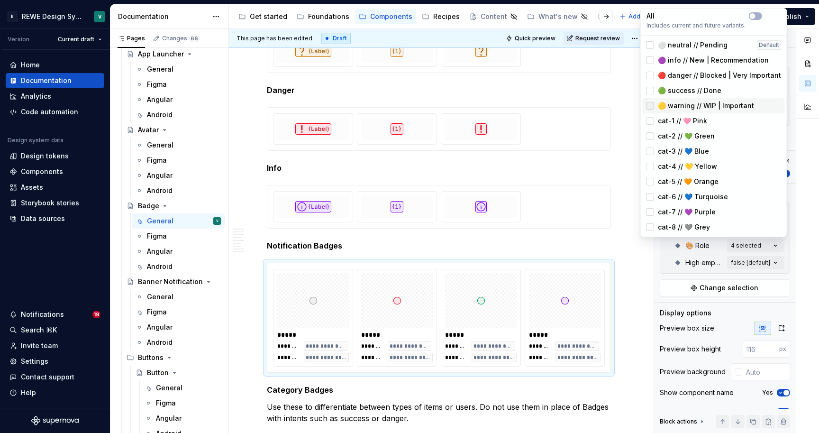
click at [650, 102] on div at bounding box center [651, 106] width 8 height 8
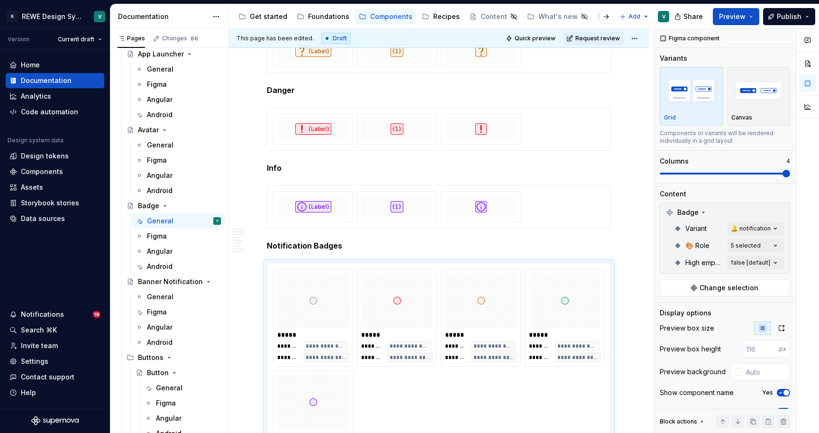
click at [796, 296] on div "Comments Open comments No comments yet Select ‘Comment’ from the block context …" at bounding box center [736, 231] width 165 height 404
click at [782, 328] on icon "button" at bounding box center [782, 328] width 8 height 8
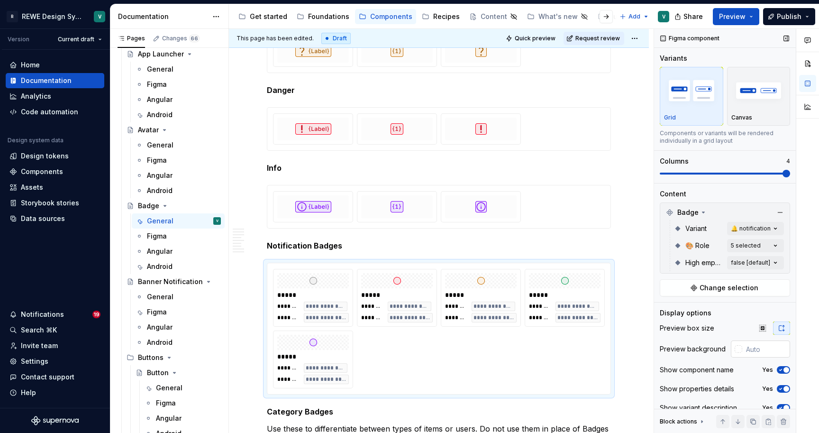
click at [761, 351] on input "text" at bounding box center [766, 348] width 48 height 17
type input "#FCFCFC"
click at [757, 264] on div "Comments Open comments No comments yet Select ‘Comment’ from the block context …" at bounding box center [736, 231] width 165 height 404
click at [667, 322] on div at bounding box center [666, 324] width 8 height 8
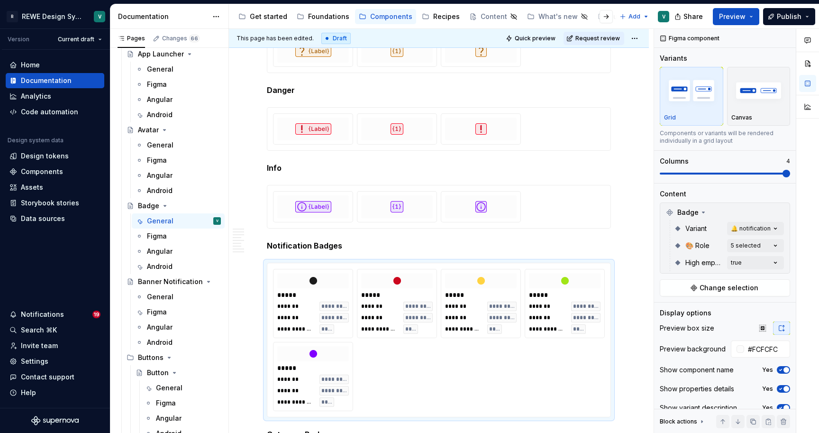
click at [785, 367] on div "Comments Open comments No comments yet Select ‘Comment’ from the block context …" at bounding box center [736, 231] width 165 height 404
click at [783, 373] on button "Yes" at bounding box center [783, 370] width 13 height 8
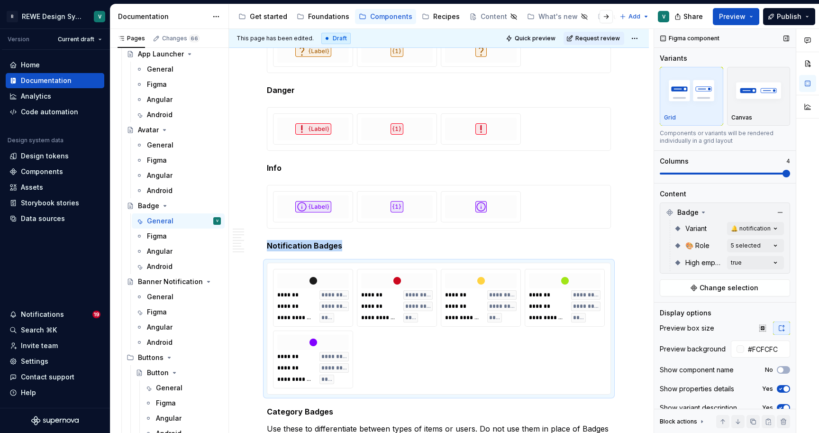
click at [783, 388] on icon "button" at bounding box center [781, 389] width 8 height 6
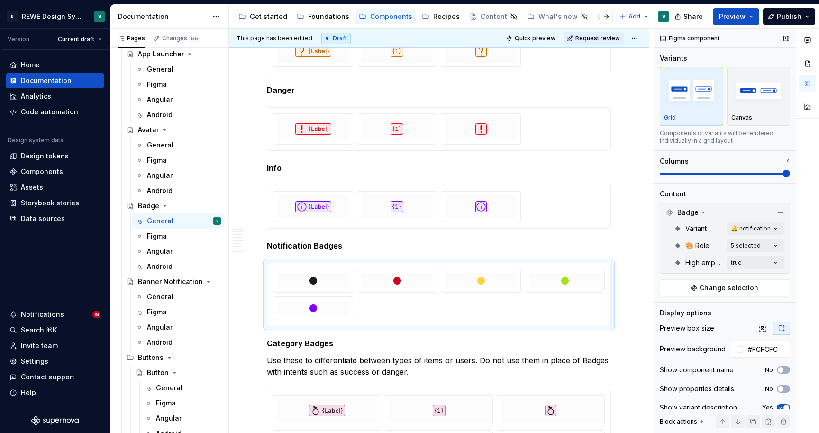
click at [783, 401] on div "Show variant description Yes" at bounding box center [725, 407] width 130 height 13
click at [782, 406] on icon "button" at bounding box center [781, 408] width 8 height 6
drag, startPoint x: 405, startPoint y: 293, endPoint x: 563, endPoint y: 301, distance: 157.6
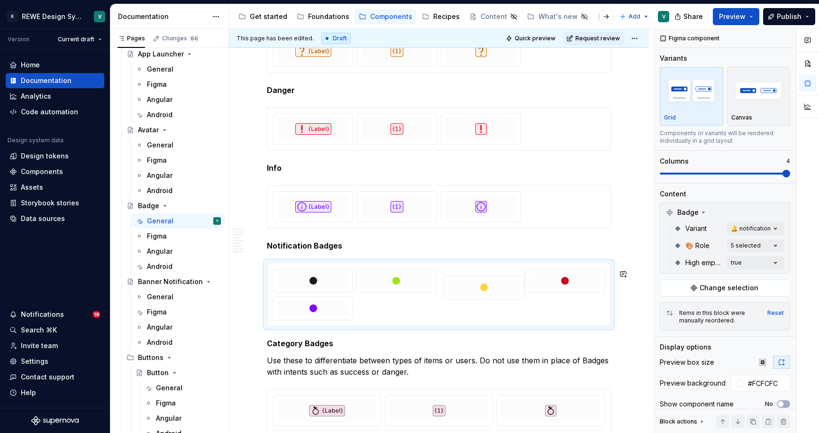
drag, startPoint x: 424, startPoint y: 289, endPoint x: 491, endPoint y: 289, distance: 66.8
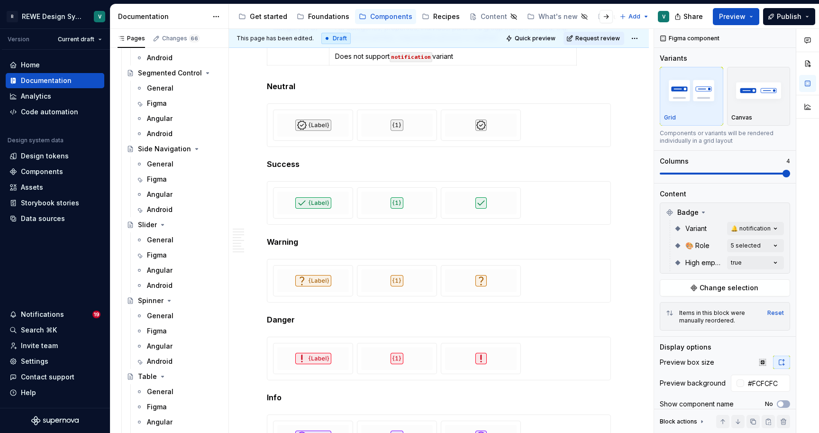
scroll to position [2991, 0]
type textarea "*"
